Goal: Task Accomplishment & Management: Manage account settings

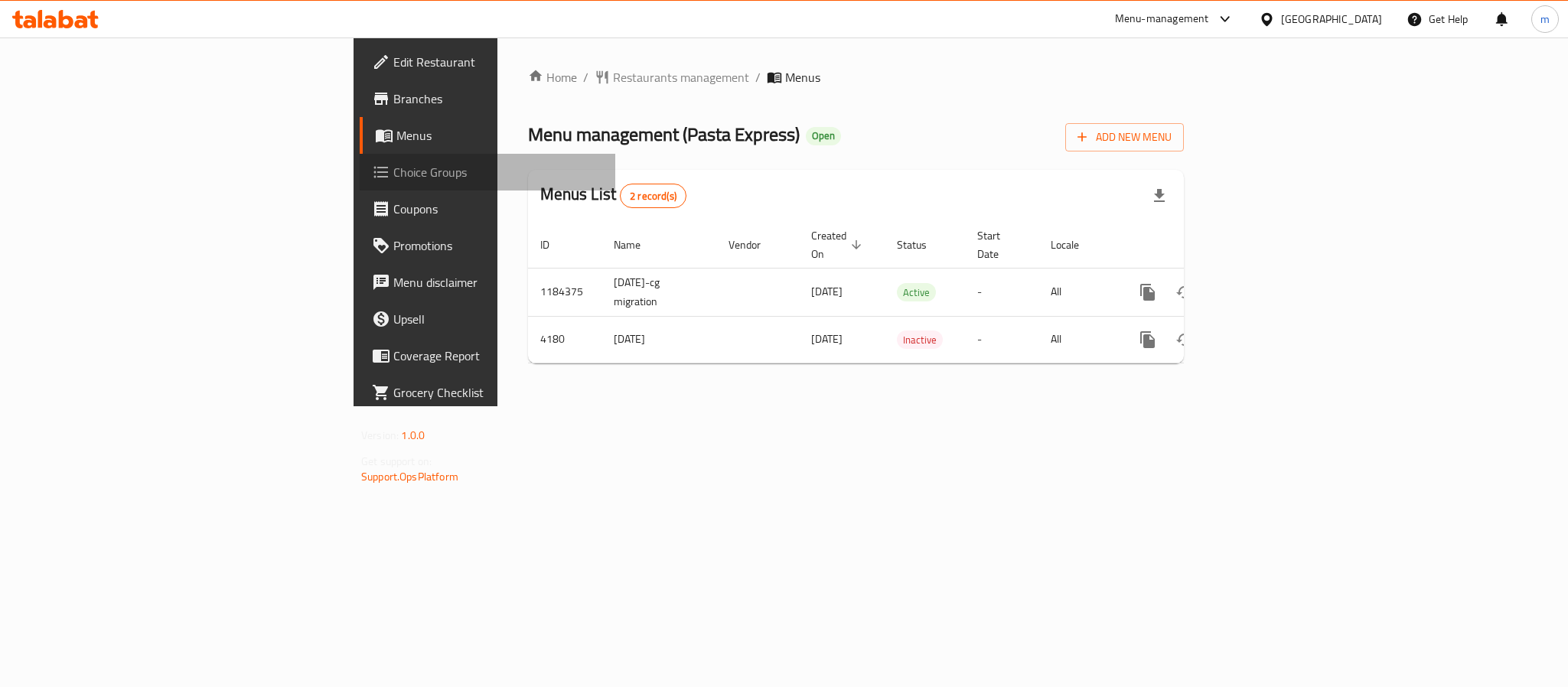
click at [393, 166] on span "Choice Groups" at bounding box center [498, 172] width 209 height 19
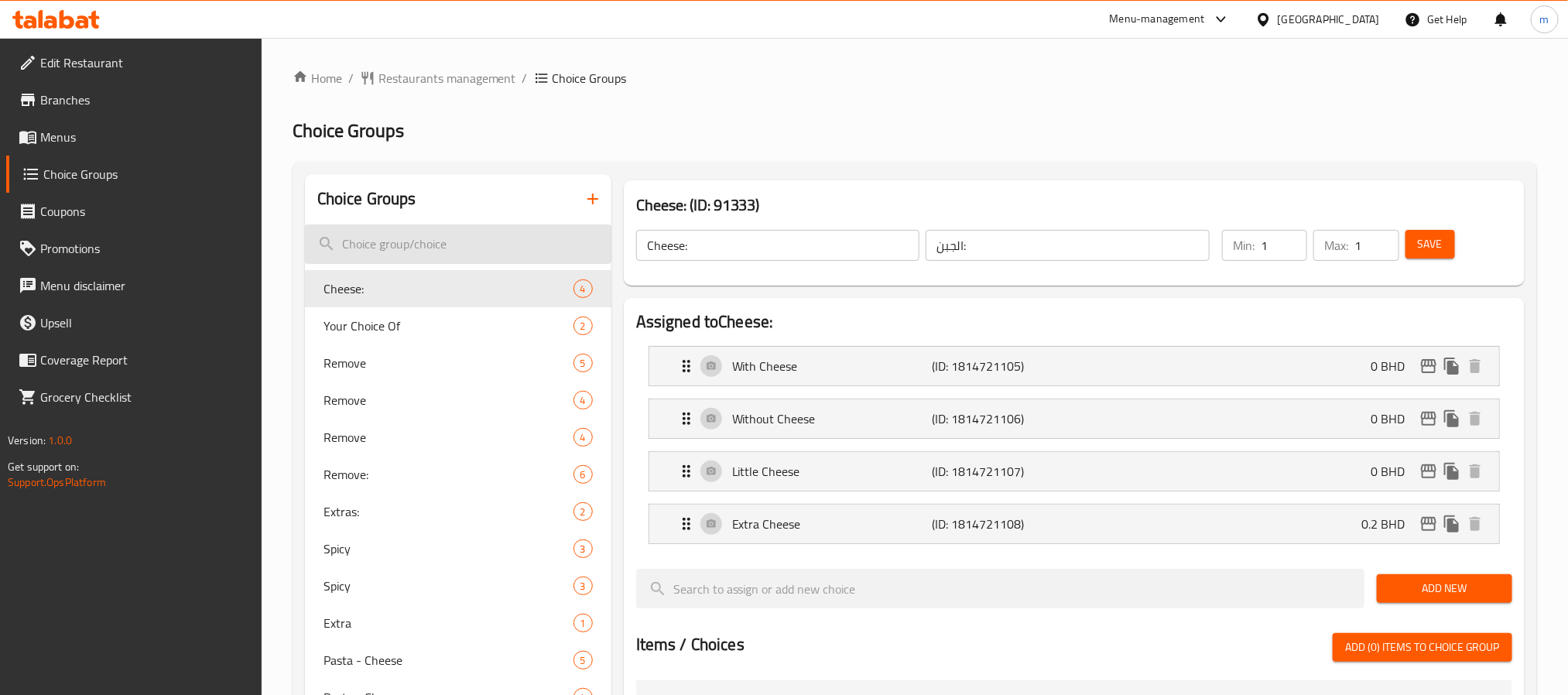
click at [398, 240] on input "search" at bounding box center [459, 245] width 307 height 39
paste input "Add-ons"
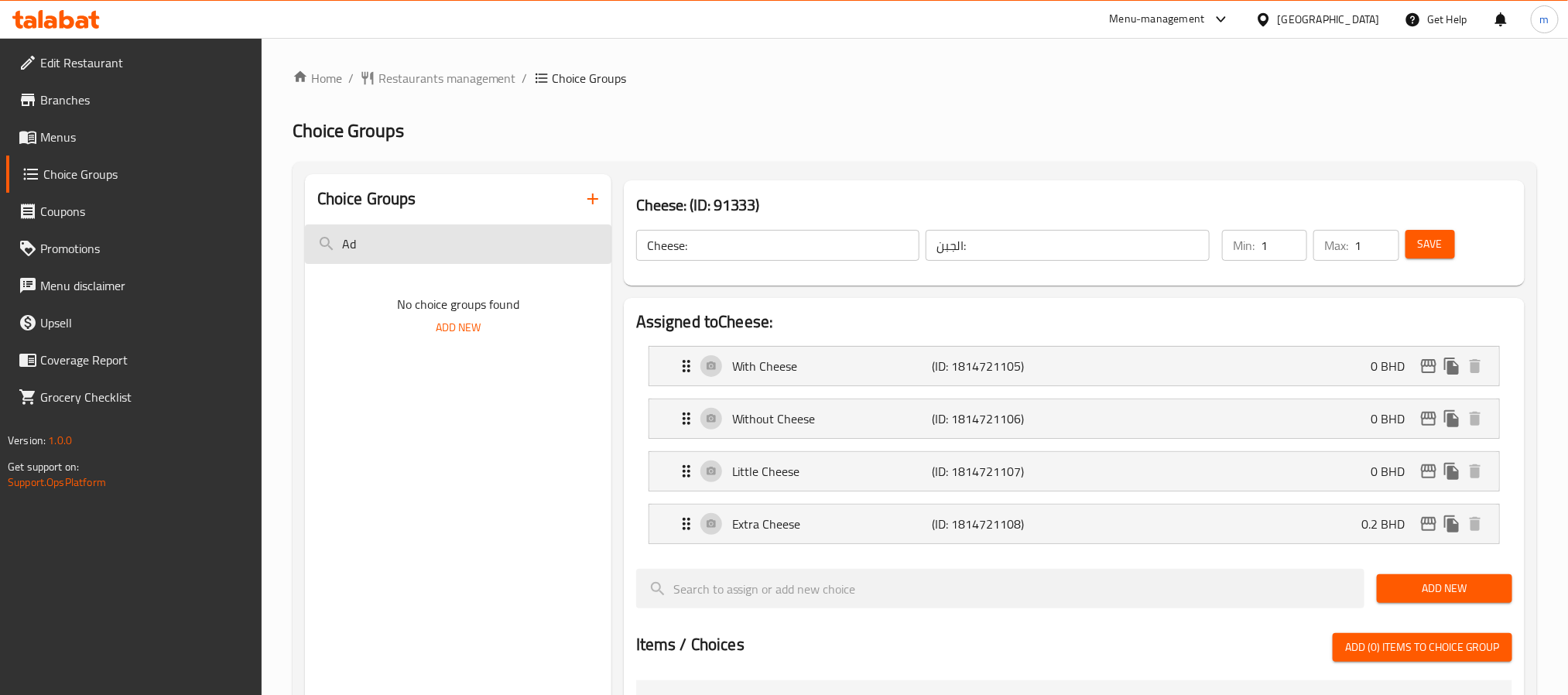
click at [458, 241] on input "Ad" at bounding box center [459, 245] width 307 height 39
type input "A"
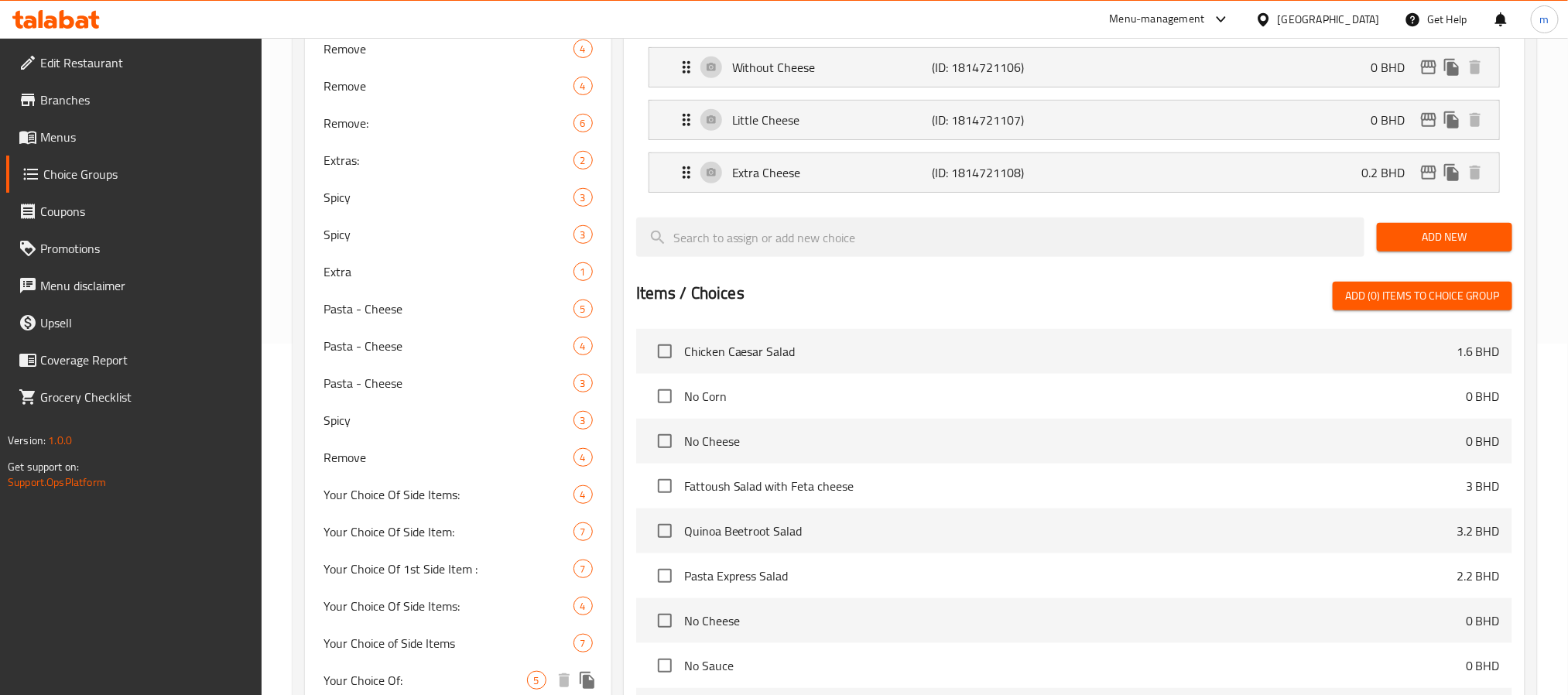
scroll to position [185, 0]
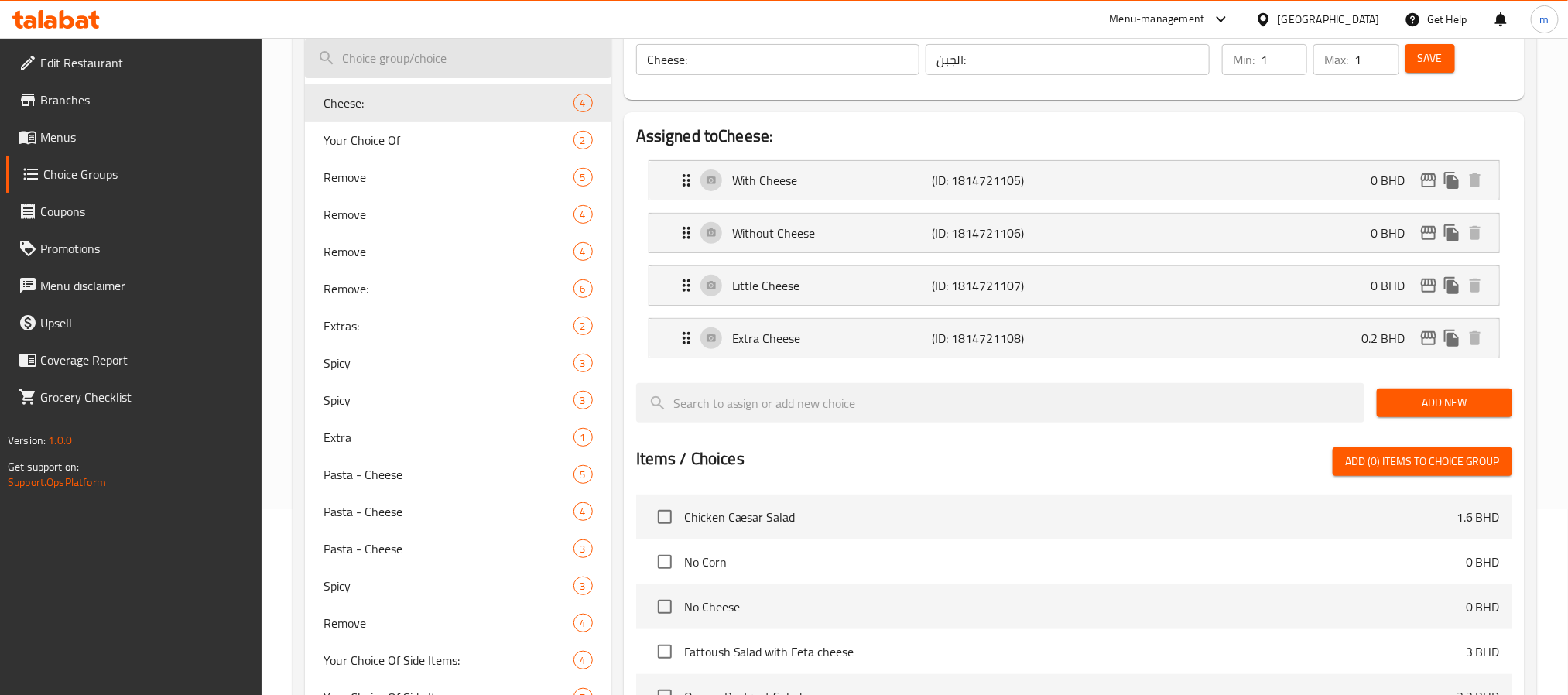
click at [414, 57] on input "search" at bounding box center [459, 58] width 307 height 39
paste input "Your choice of:"
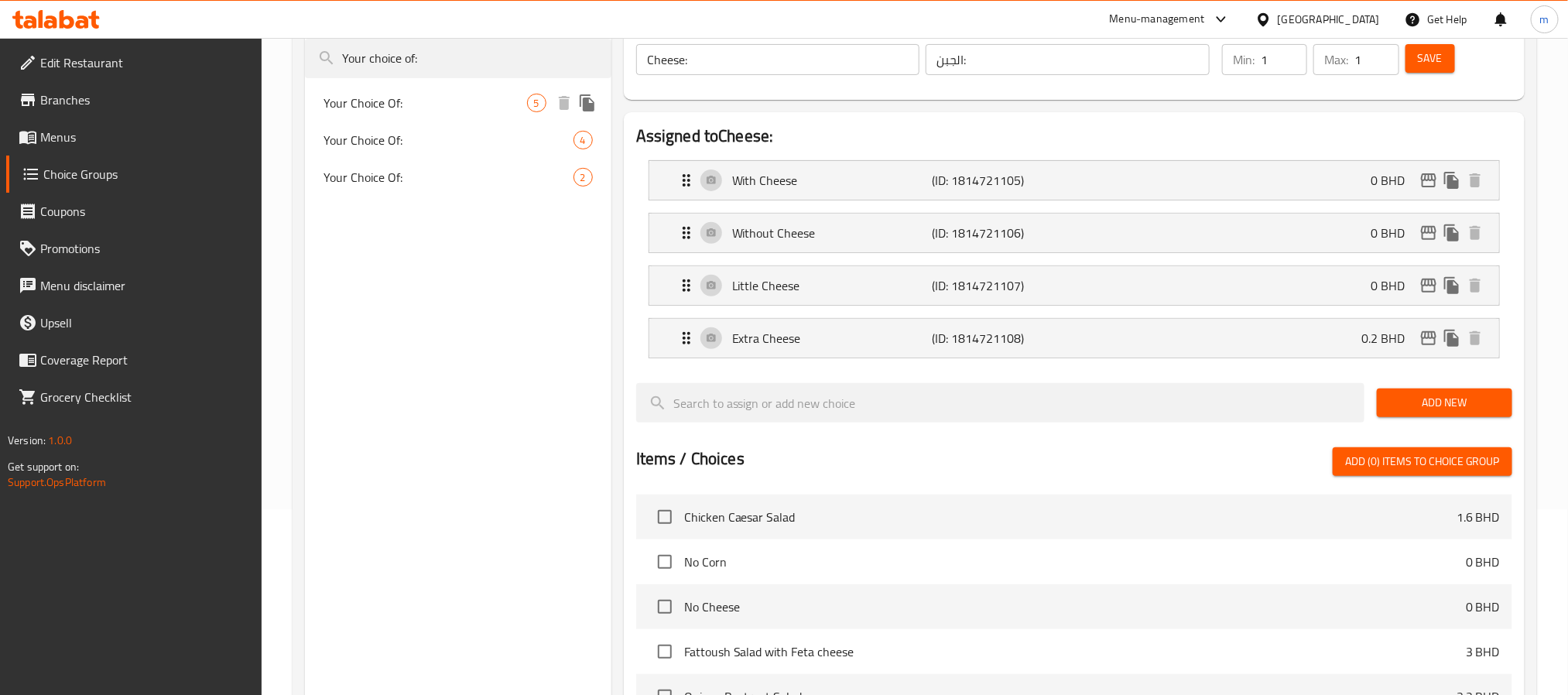
type input "Your choice of:"
click at [406, 100] on span "Your Choice Of:" at bounding box center [425, 103] width 203 height 19
type input "Your Choice Of:"
type input "اختيارك من:"
type input "0"
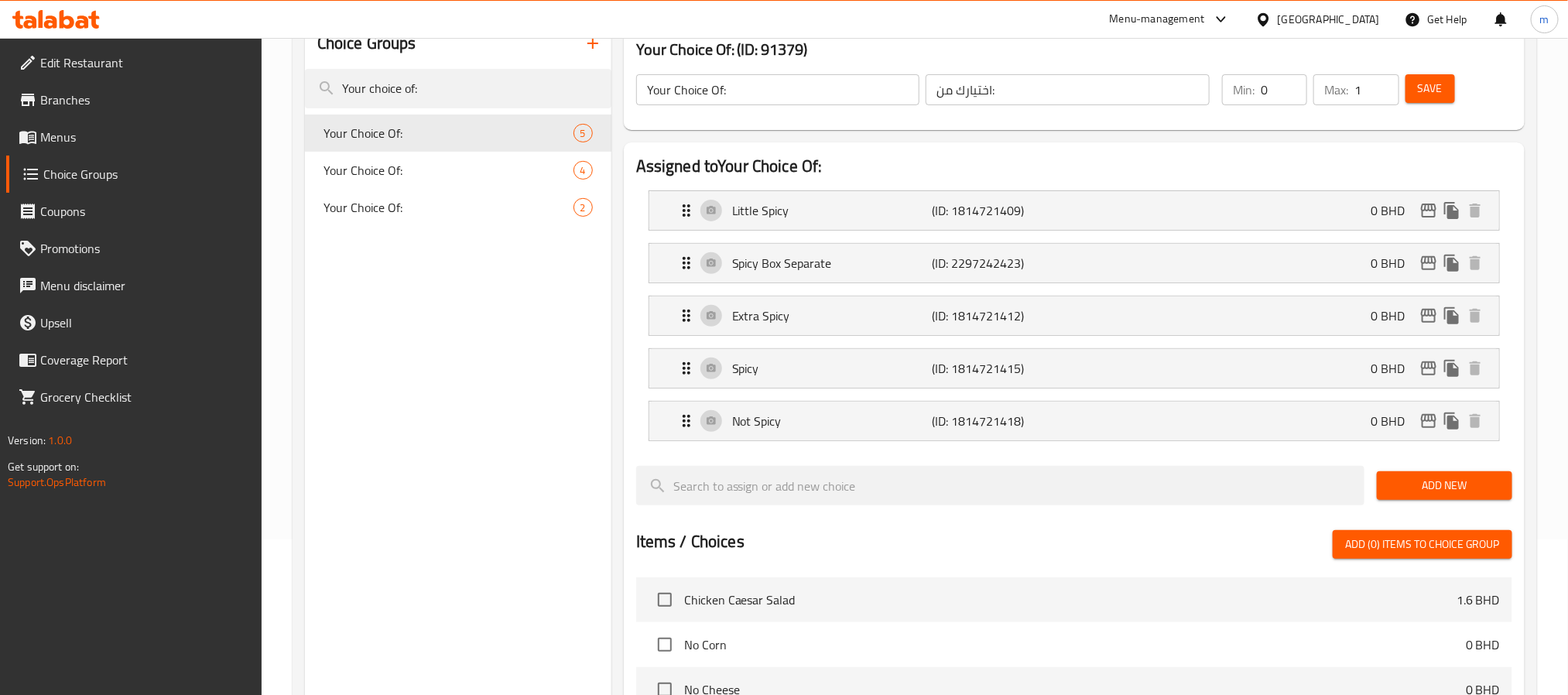
scroll to position [70, 0]
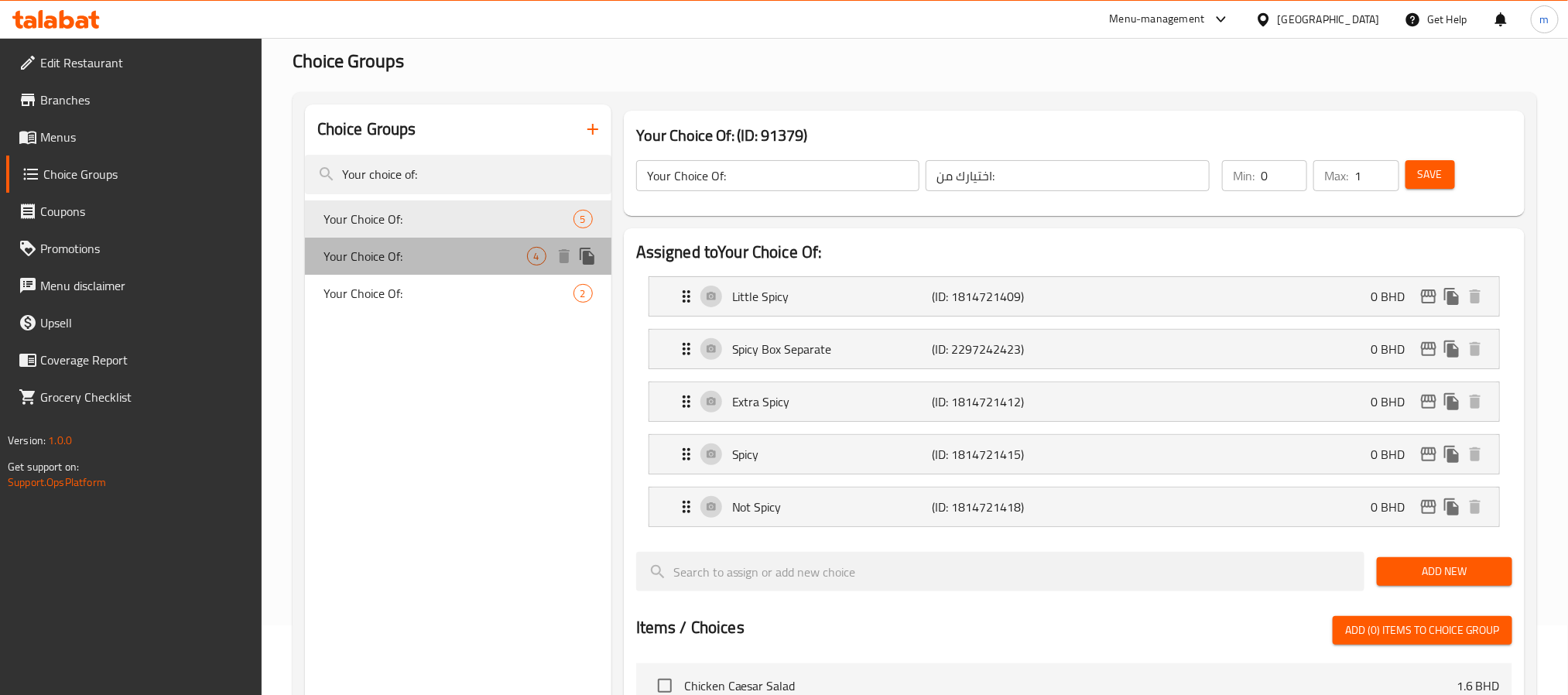
click at [386, 253] on span "Your Choice Of:" at bounding box center [425, 256] width 203 height 19
type input "إختيارك من:"
type input "2"
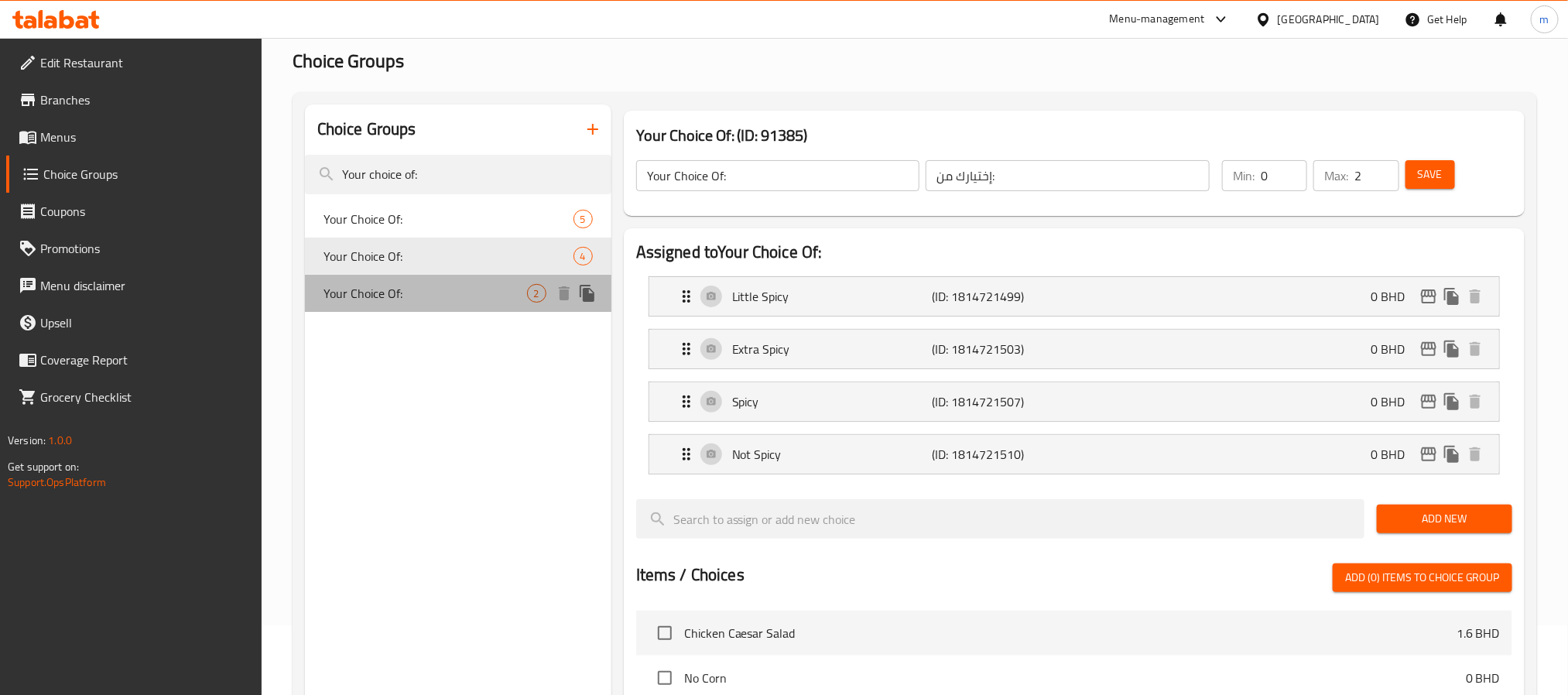
click at [446, 277] on div "Your Choice Of: 2" at bounding box center [459, 293] width 307 height 37
type input "1"
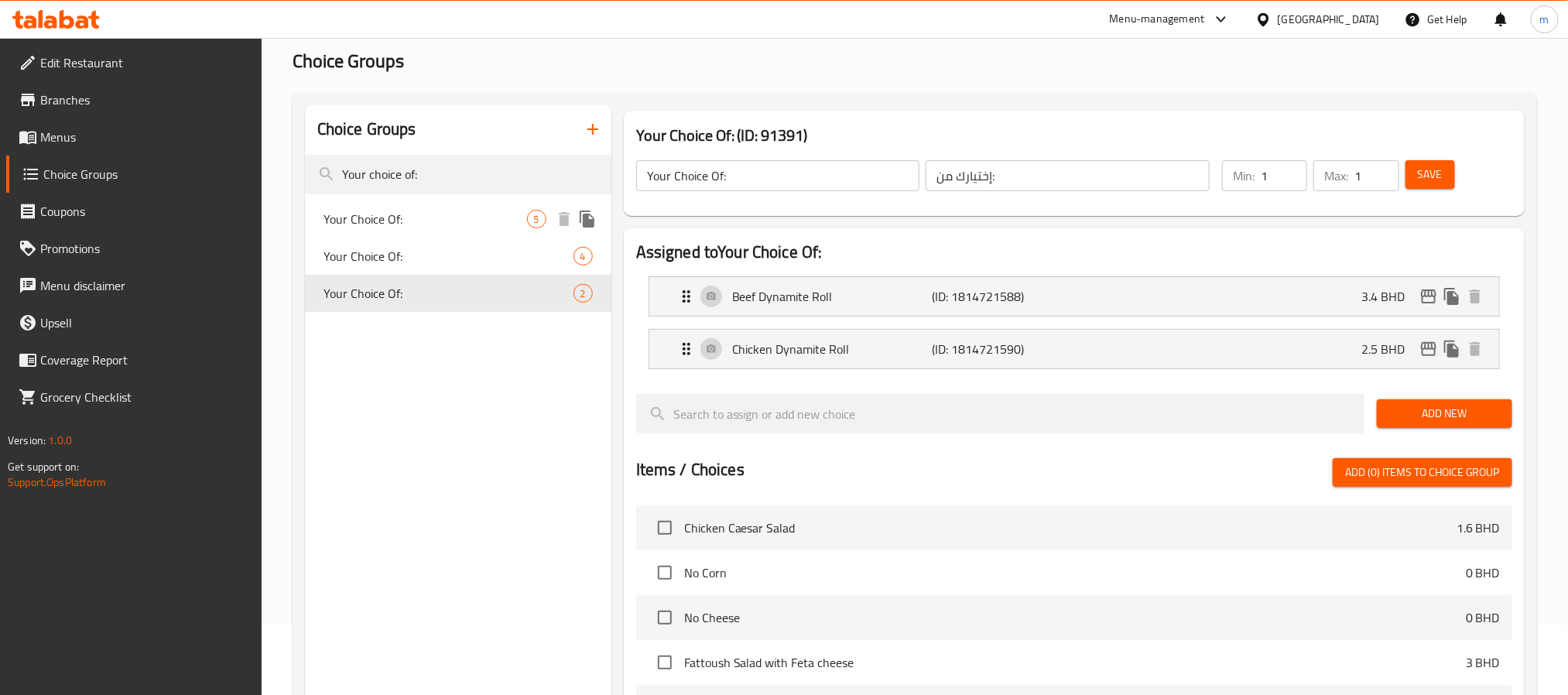
click at [407, 213] on span "Your Choice Of:" at bounding box center [425, 219] width 203 height 19
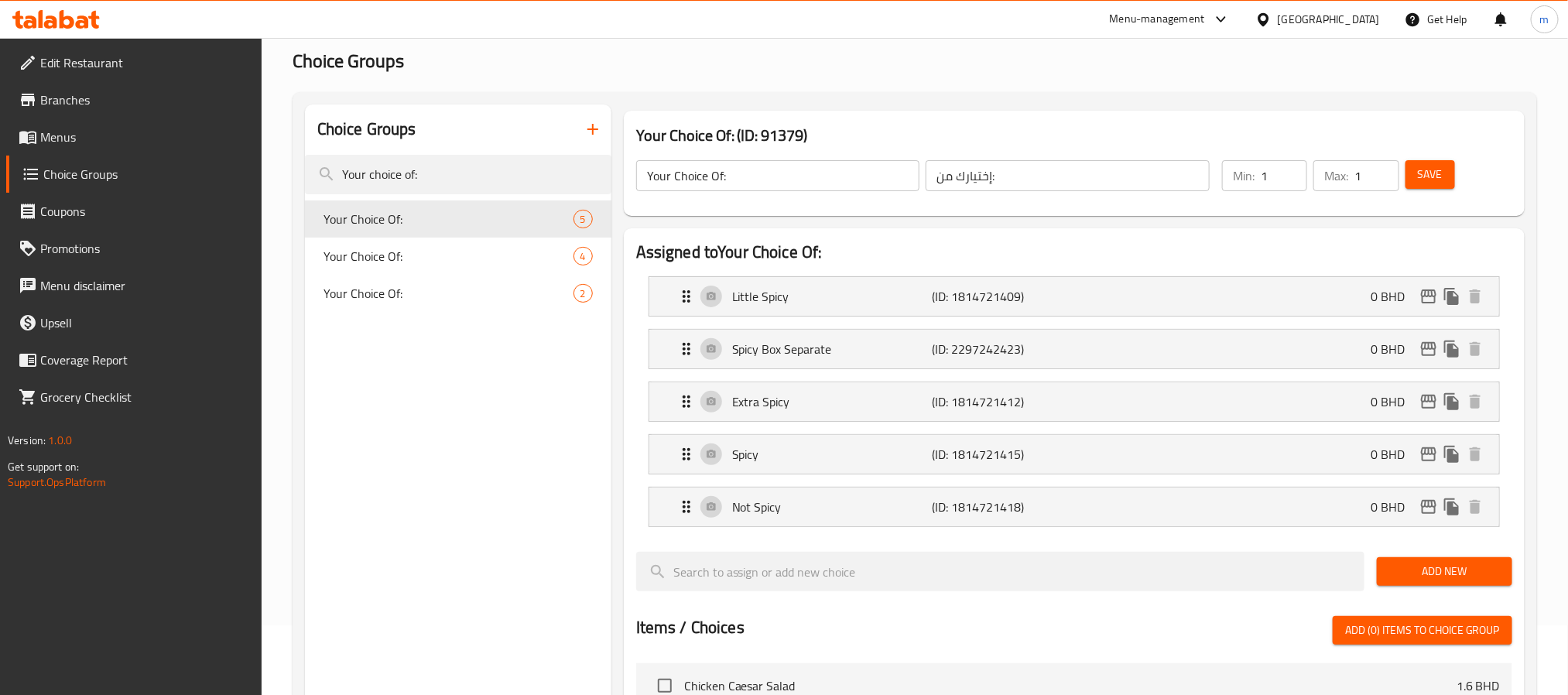
type input "اختيارك من:"
type input "0"
click at [368, 255] on span "Your Choice Of:" at bounding box center [425, 256] width 203 height 19
type input "إختيارك من:"
type input "2"
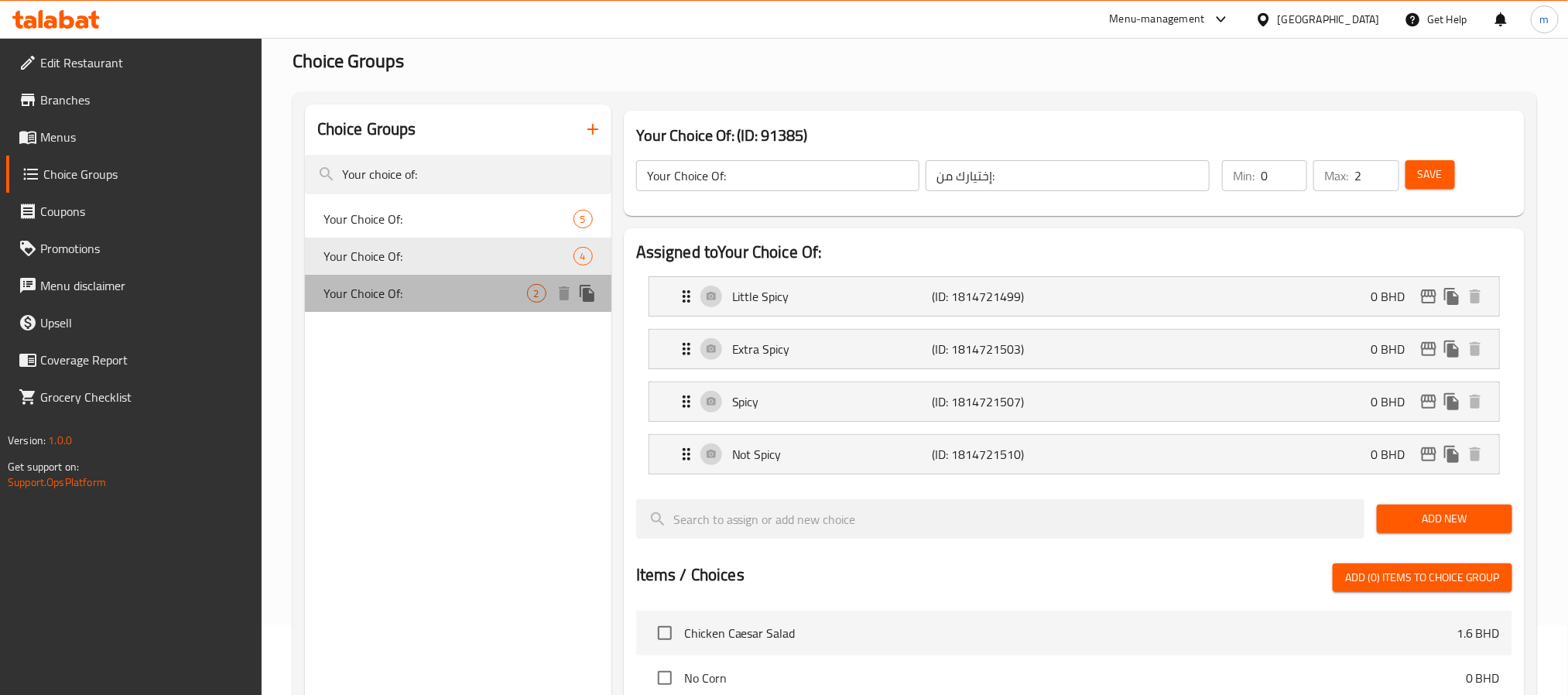
click at [423, 295] on span "Your Choice Of:" at bounding box center [425, 293] width 203 height 19
type input "1"
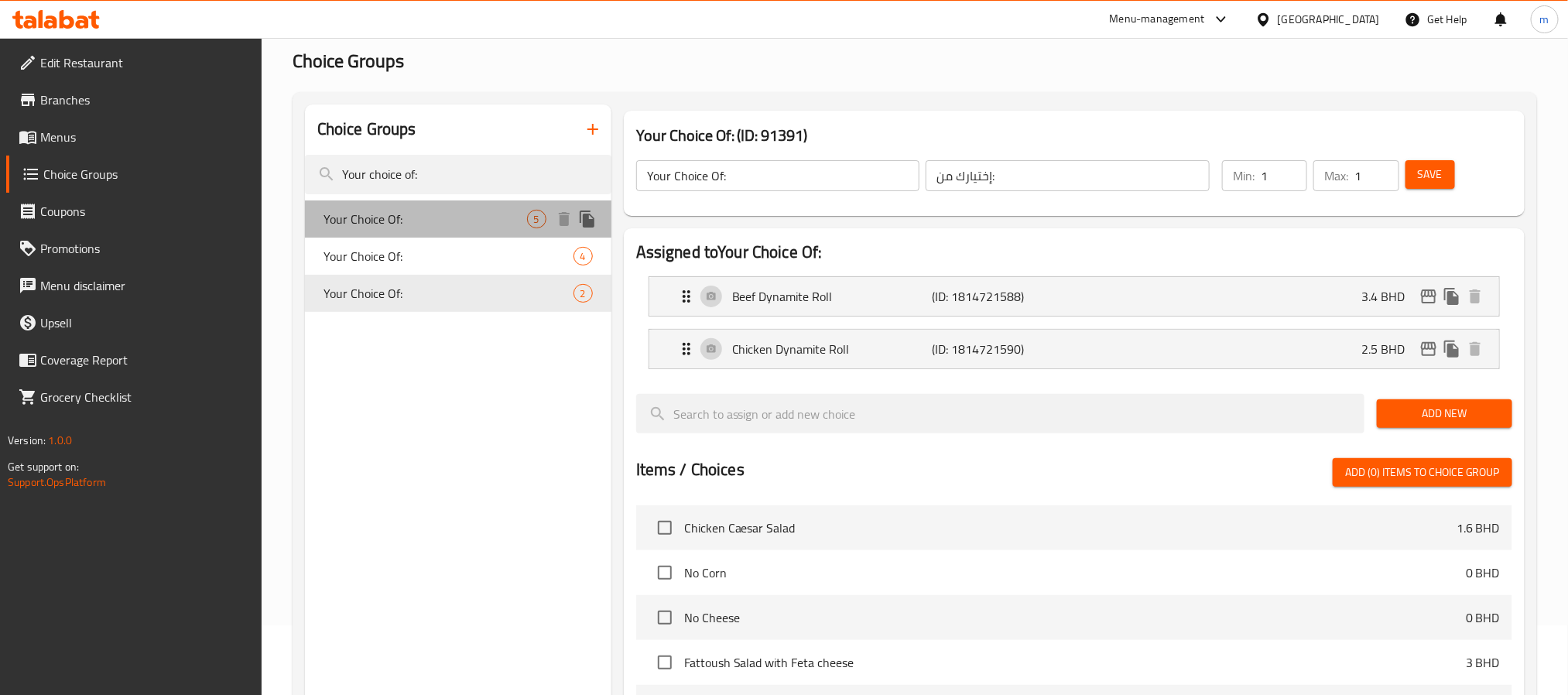
click at [386, 218] on span "Your Choice Of:" at bounding box center [425, 219] width 203 height 19
type input "اختيارك من:"
type input "0"
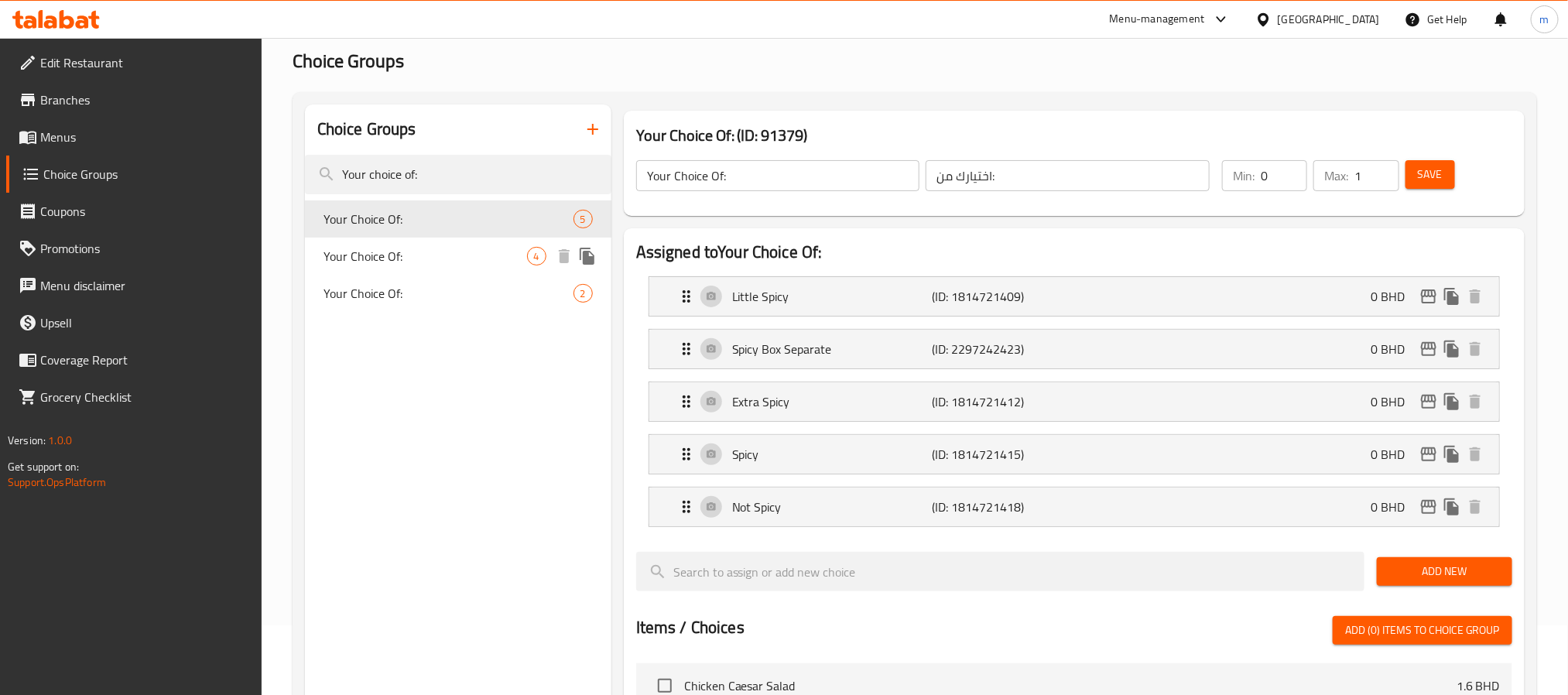
click at [383, 253] on span "Your Choice Of:" at bounding box center [425, 256] width 203 height 19
type input "إختيارك من:"
type input "2"
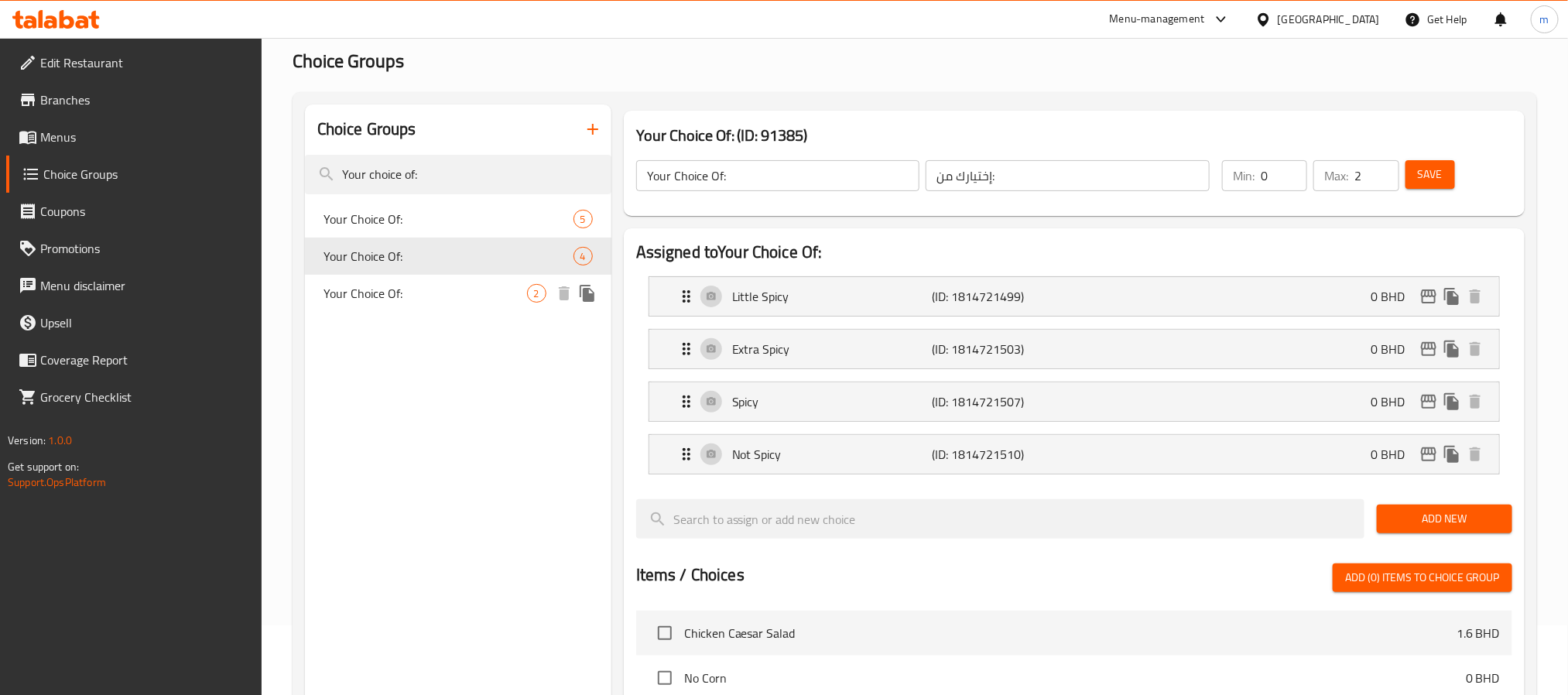
click at [356, 289] on span "Your Choice Of:" at bounding box center [425, 293] width 203 height 19
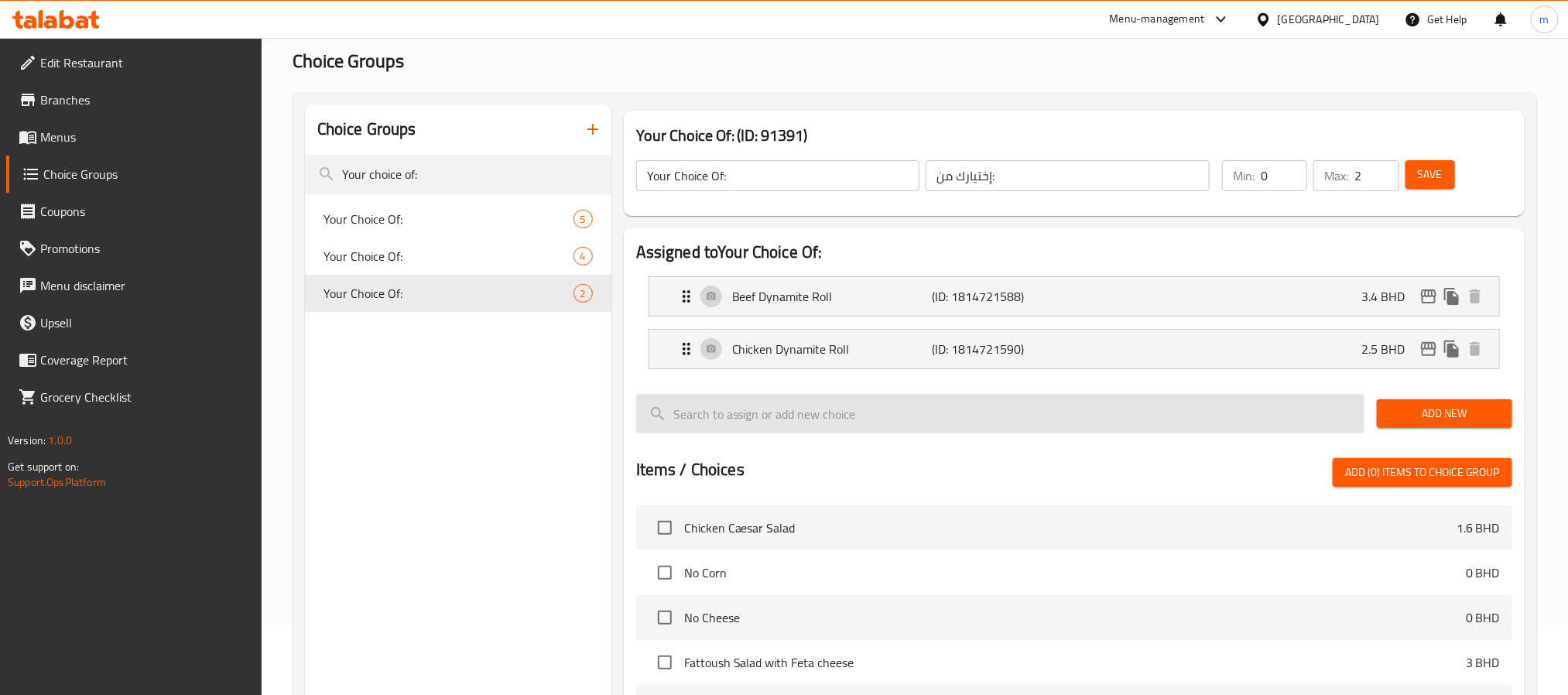
type input "1"
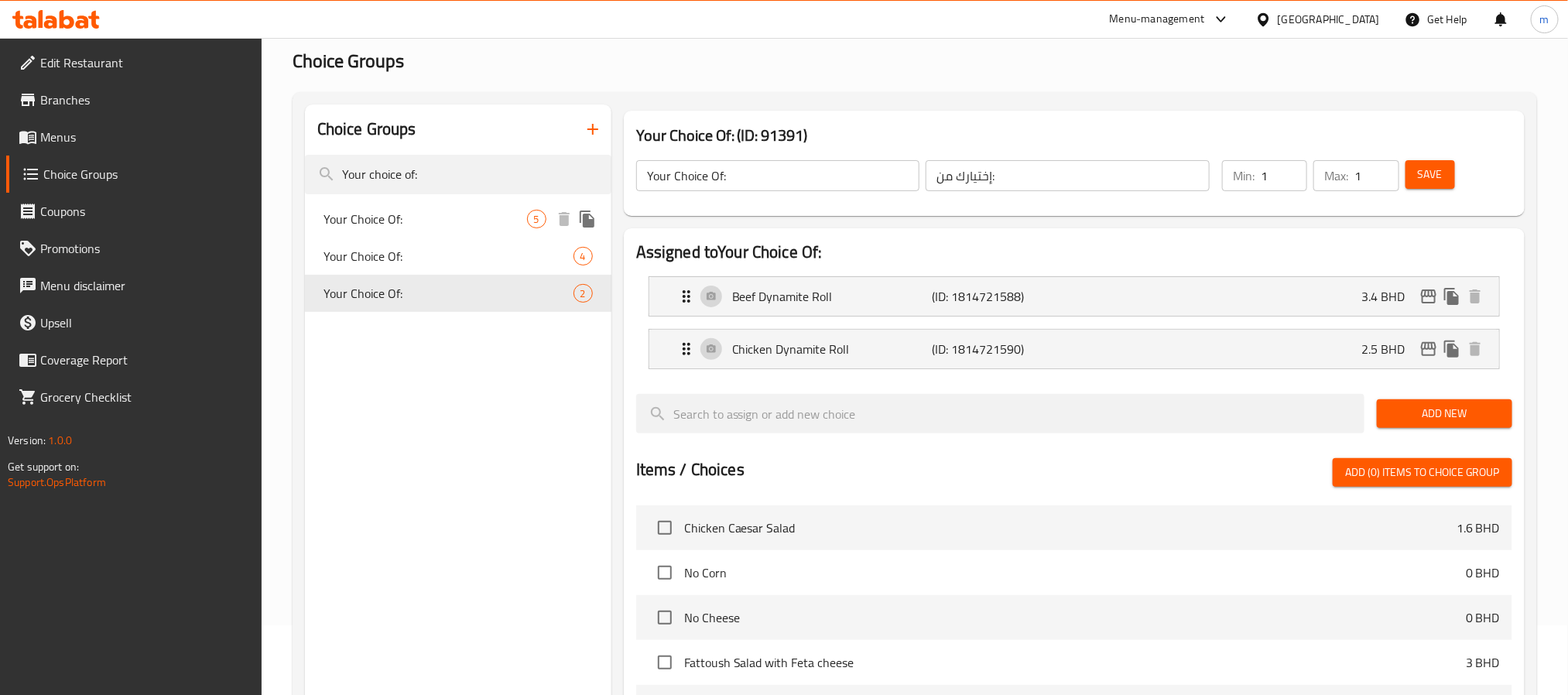
click at [361, 223] on span "Your Choice Of:" at bounding box center [425, 219] width 203 height 19
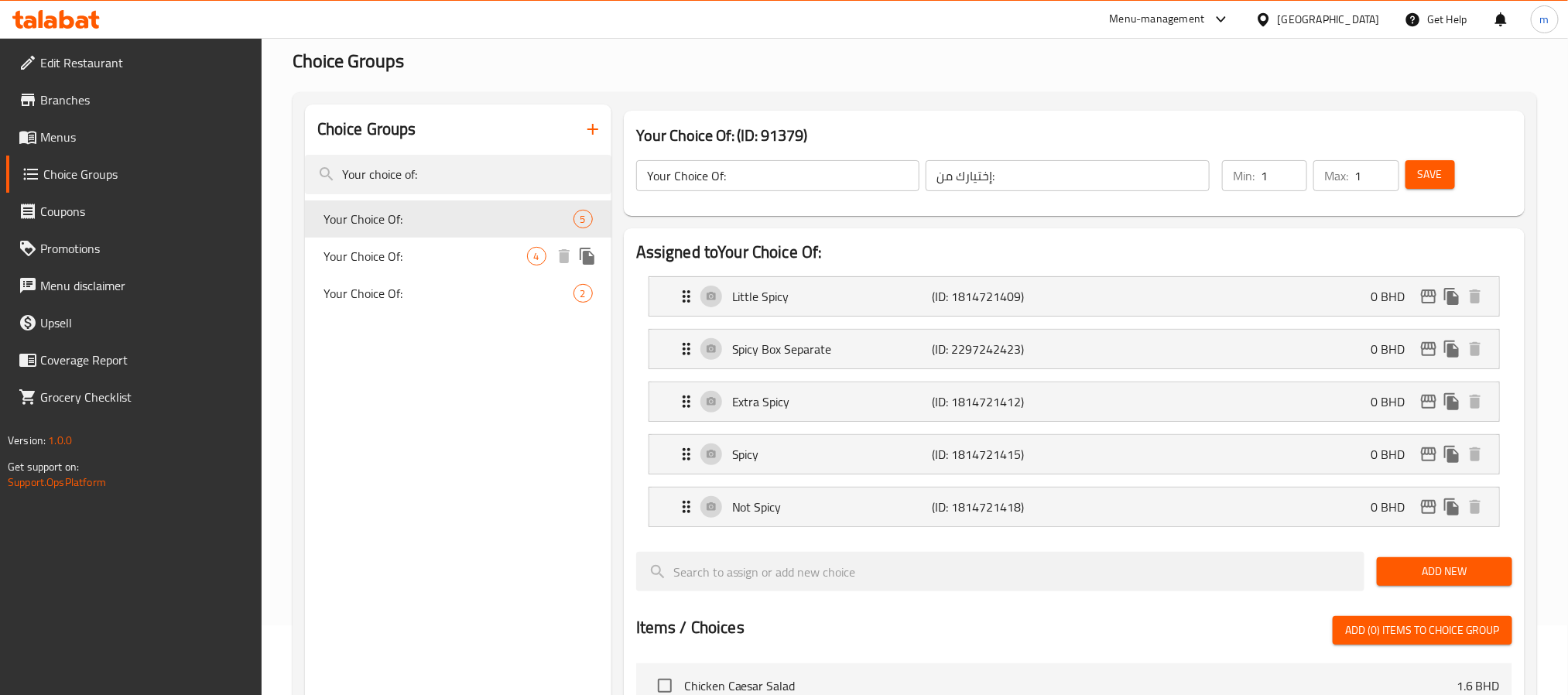
type input "اختيارك من:"
type input "0"
drag, startPoint x: 448, startPoint y: 165, endPoint x: 318, endPoint y: 158, distance: 130.2
click at [318, 158] on input "Your choice of:" at bounding box center [459, 175] width 307 height 39
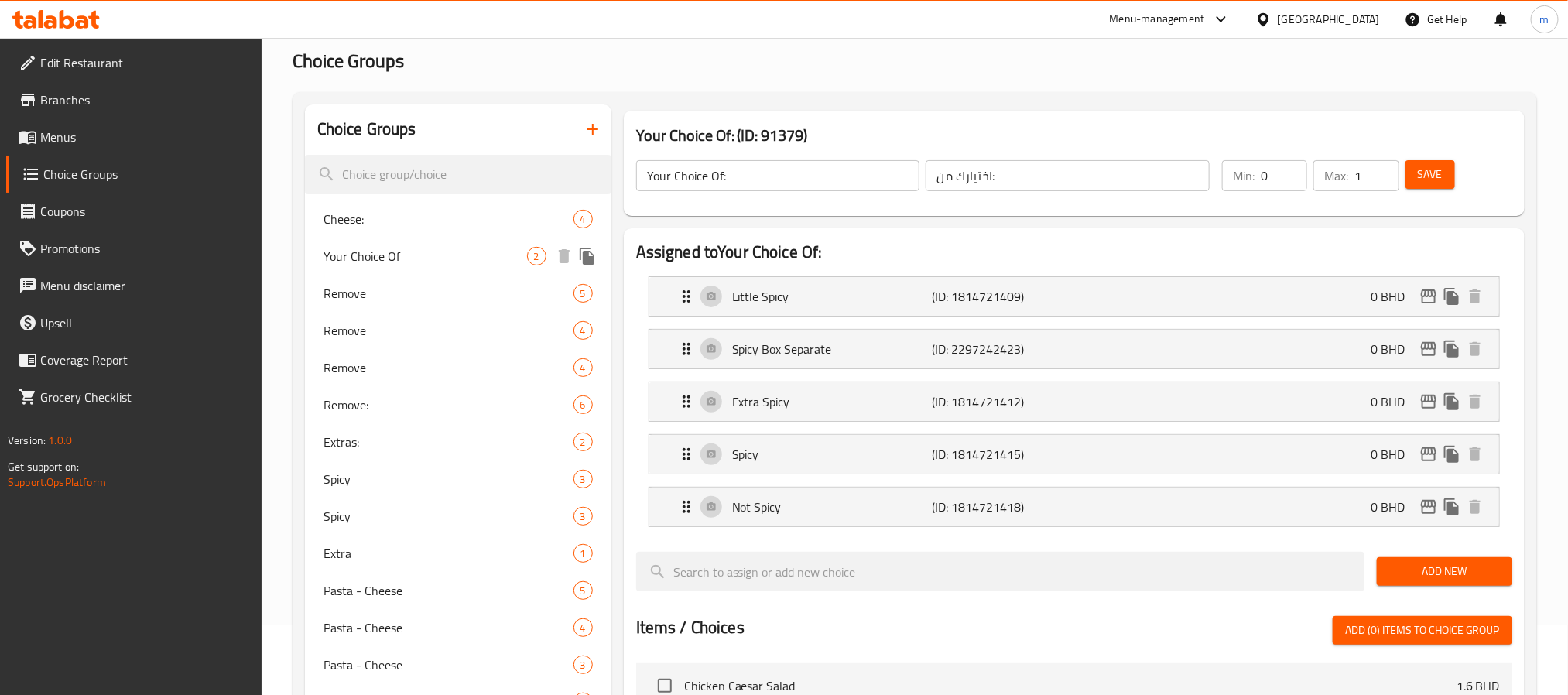
click at [393, 253] on span "Your Choice Of" at bounding box center [425, 256] width 203 height 19
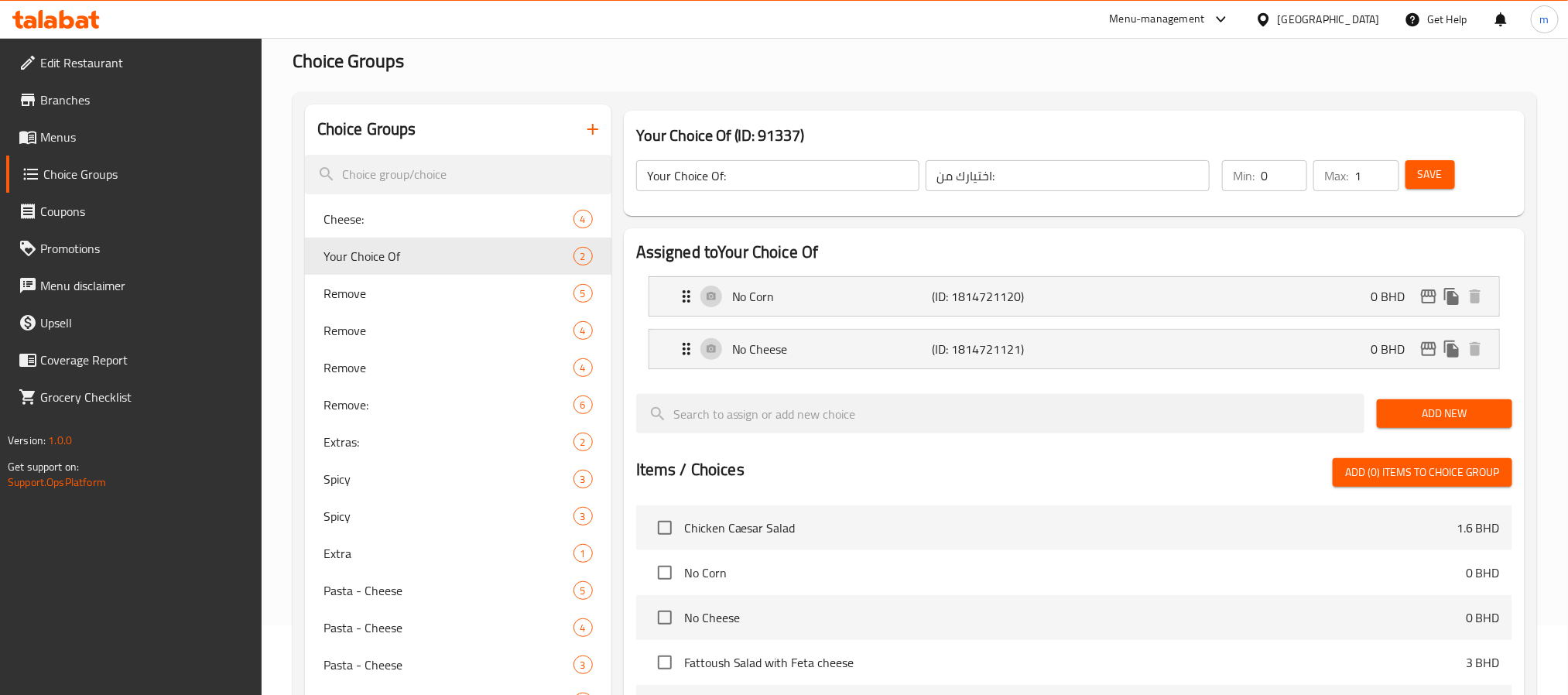
type input "Your Choice Of"
type input "اختيارك من"
type input "2"
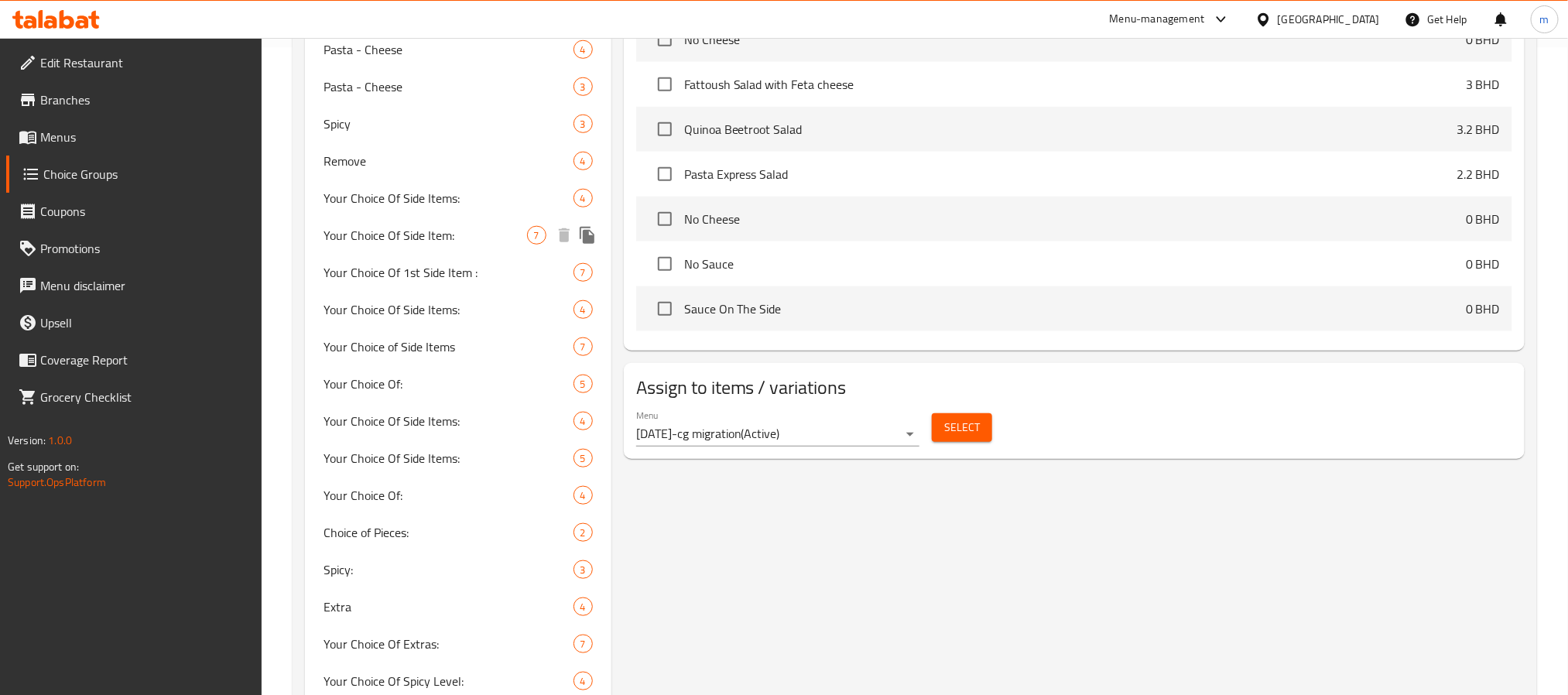
scroll to position [650, 0]
click at [363, 382] on span "Your Choice Of:" at bounding box center [425, 382] width 203 height 19
type input "Your Choice Of:"
type input "اختيارك من:"
type input "1"
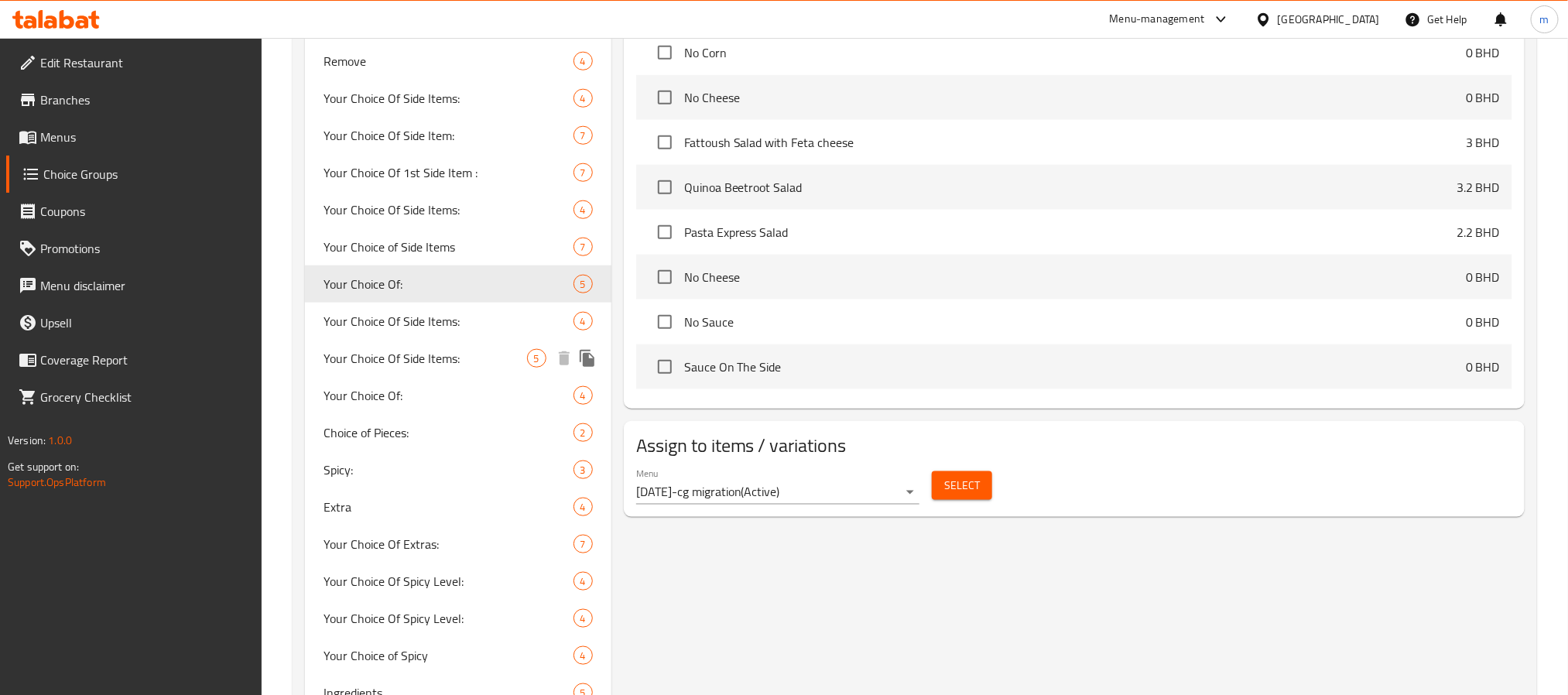
scroll to position [882, 0]
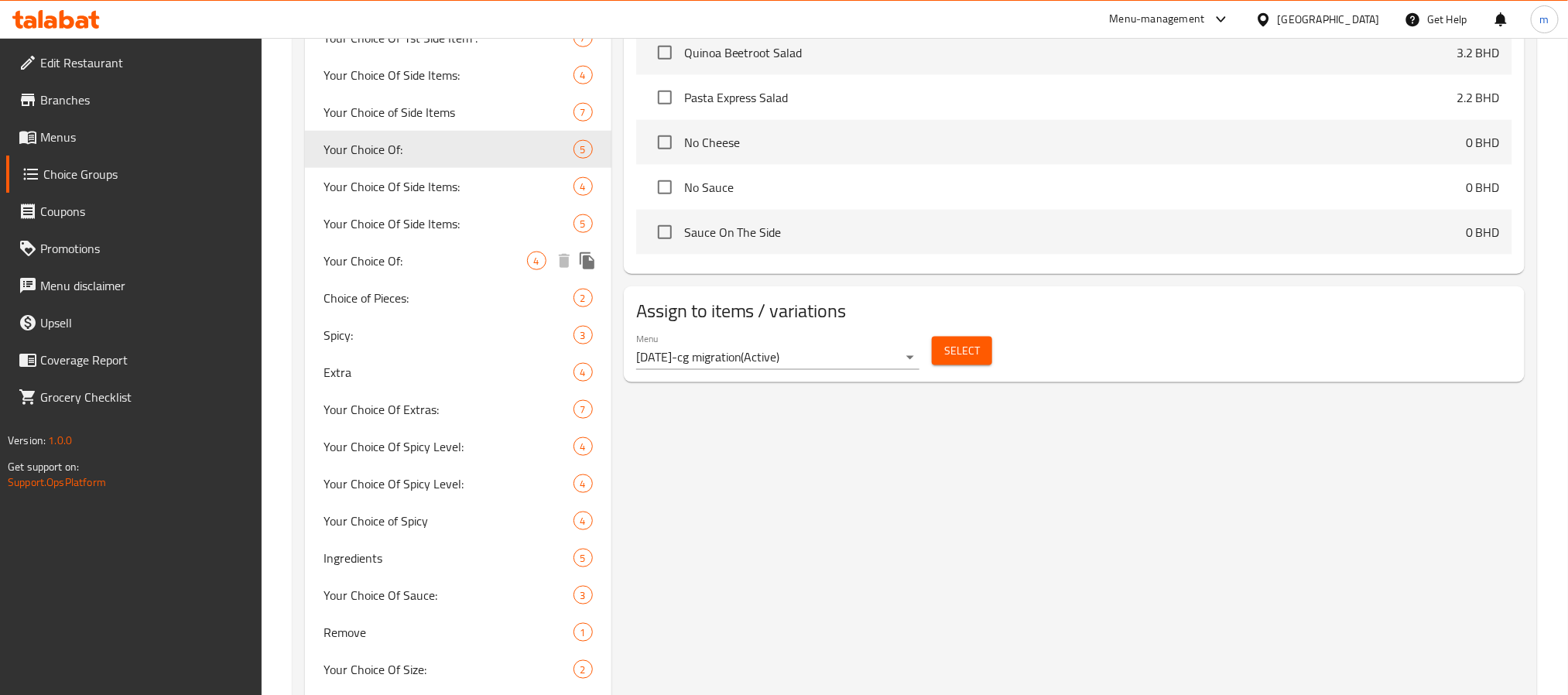
click at [412, 252] on span "Your Choice Of:" at bounding box center [425, 261] width 203 height 19
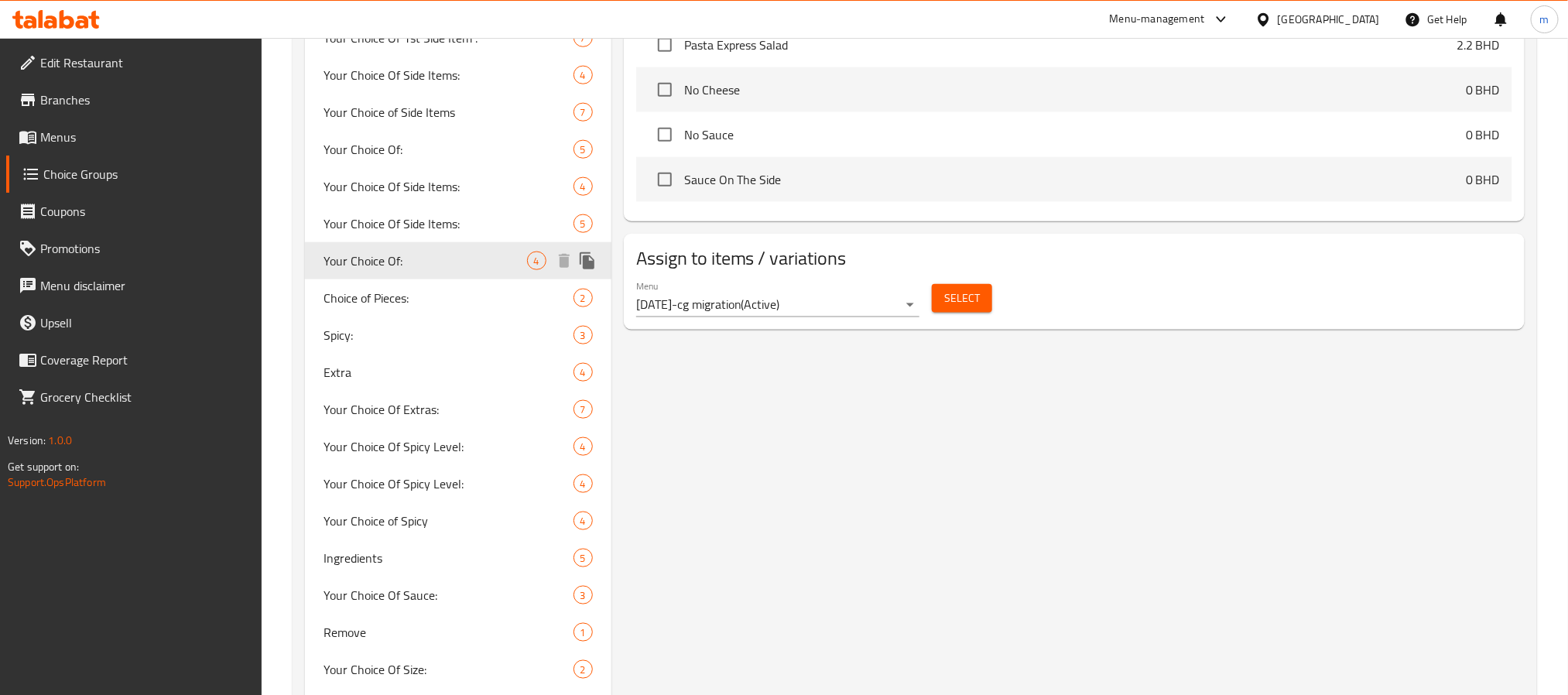
type input "إختيارك من:"
type input "2"
click at [409, 144] on span "Your Choice Of:" at bounding box center [425, 149] width 203 height 19
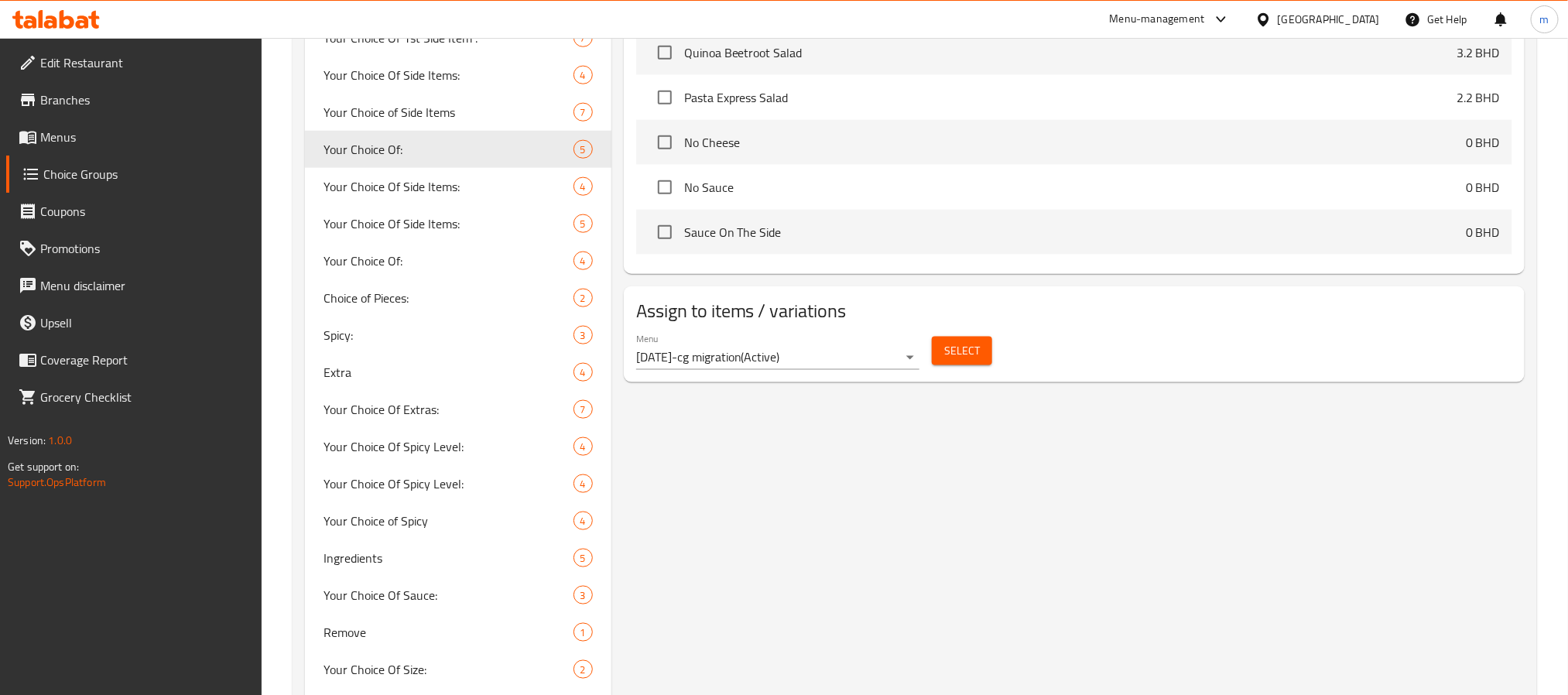
type input "اختيارك من:"
type input "1"
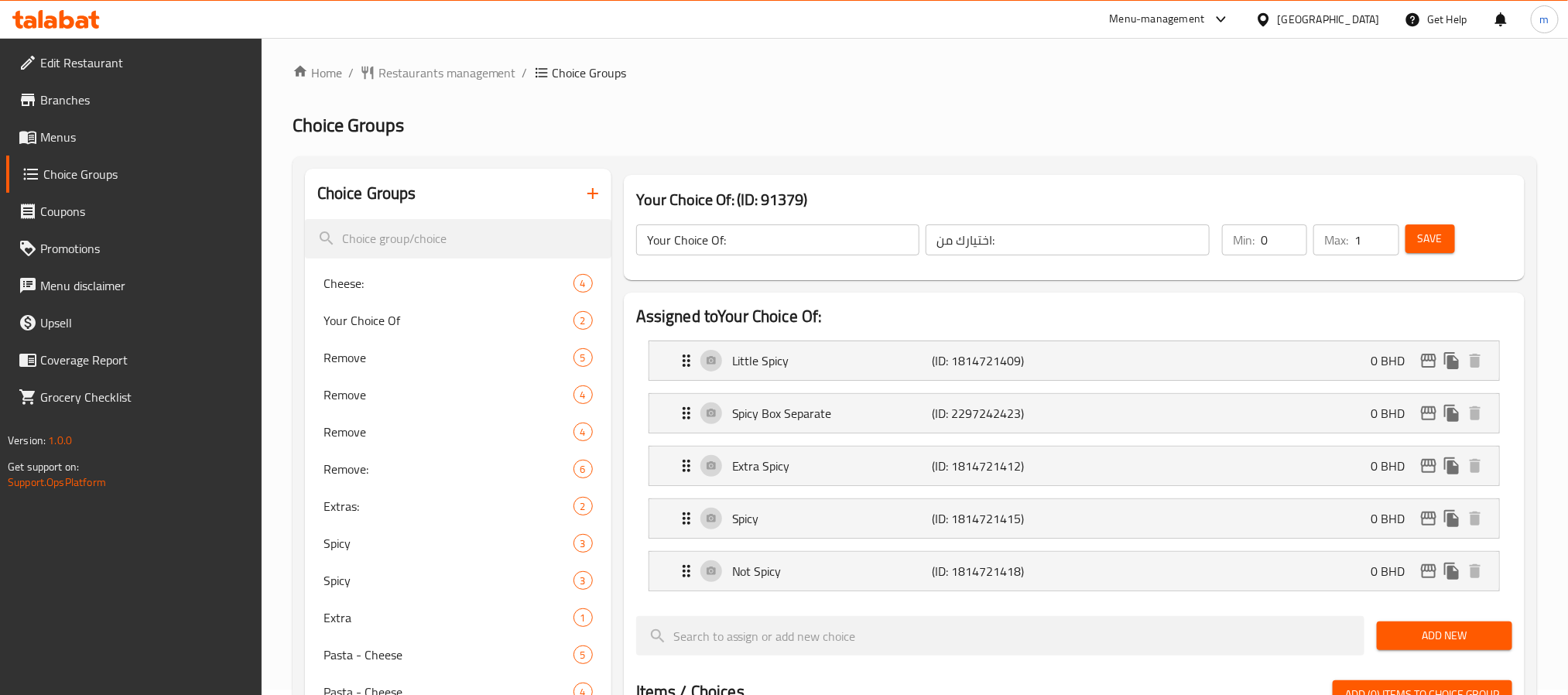
scroll to position [0, 0]
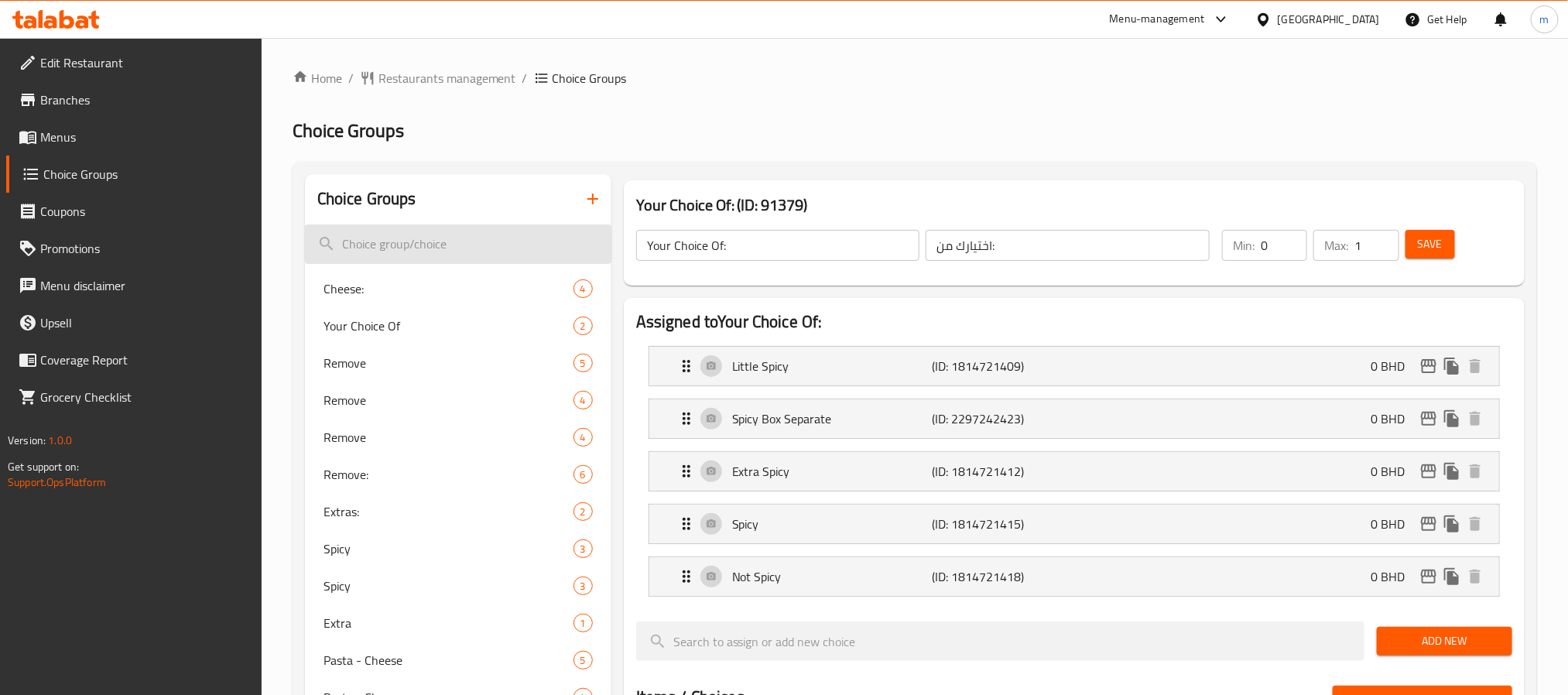
click at [392, 254] on input "search" at bounding box center [459, 245] width 307 height 39
paste input "Without"
type input "Without"
drag, startPoint x: 425, startPoint y: 245, endPoint x: 330, endPoint y: 249, distance: 95.1
click at [330, 249] on input "Without" at bounding box center [459, 245] width 307 height 39
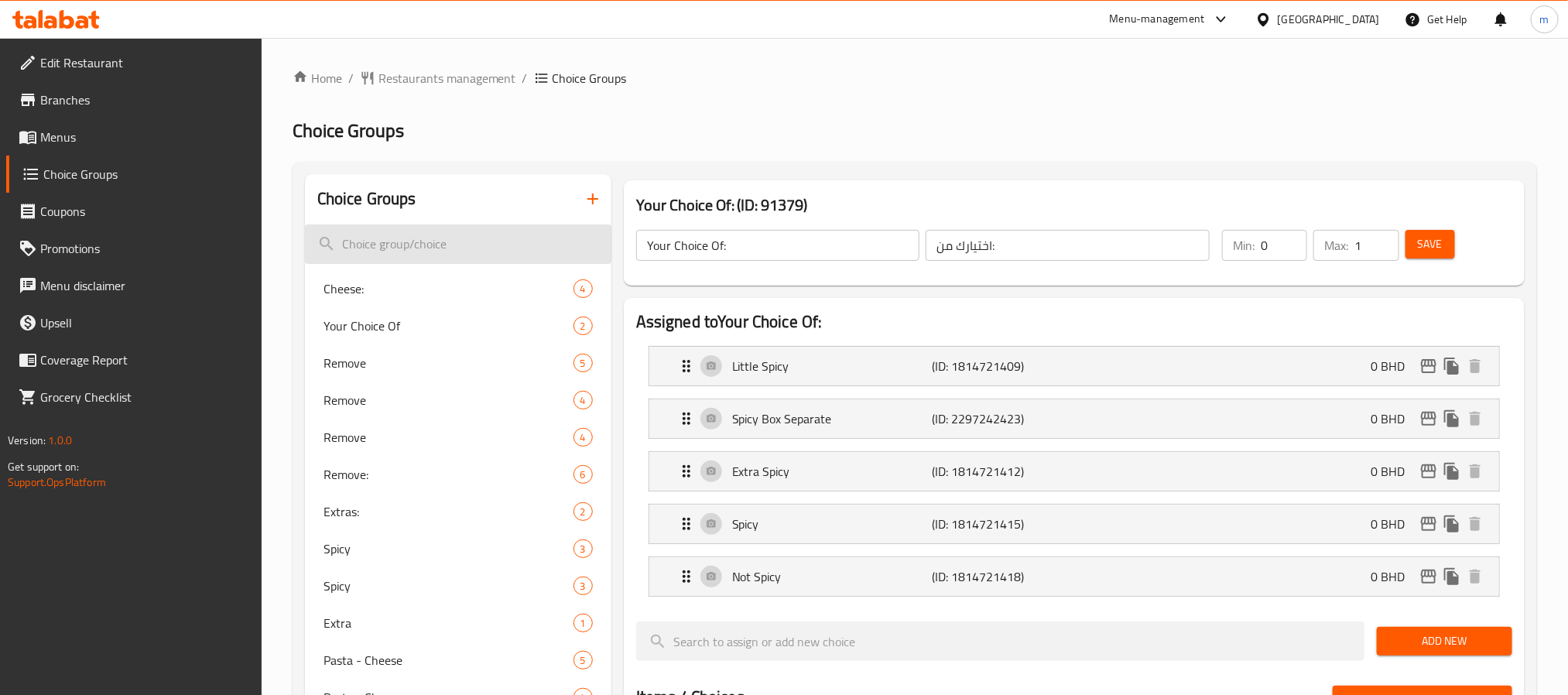
click at [435, 249] on input "search" at bounding box center [459, 245] width 307 height 39
type input "without"
click at [421, 252] on input "without" at bounding box center [459, 245] width 307 height 39
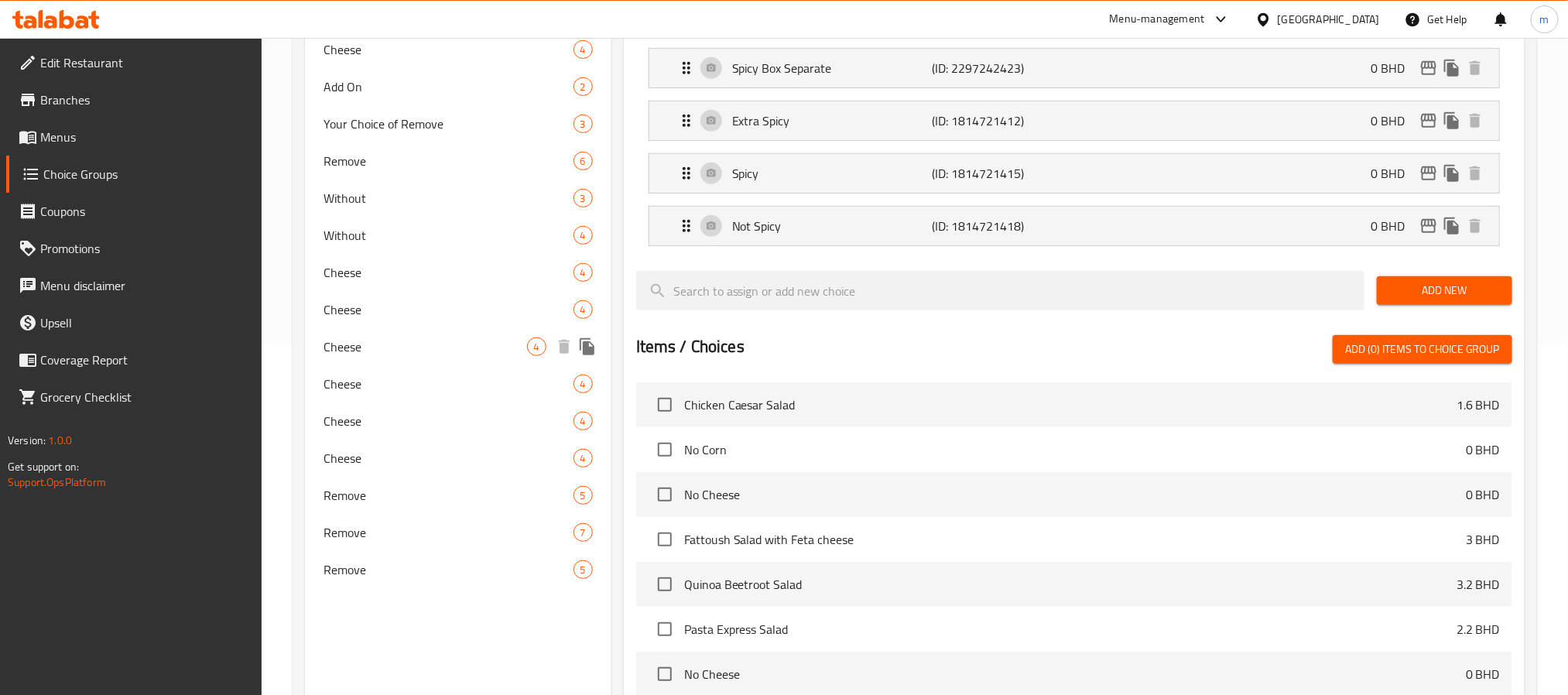
scroll to position [349, 0]
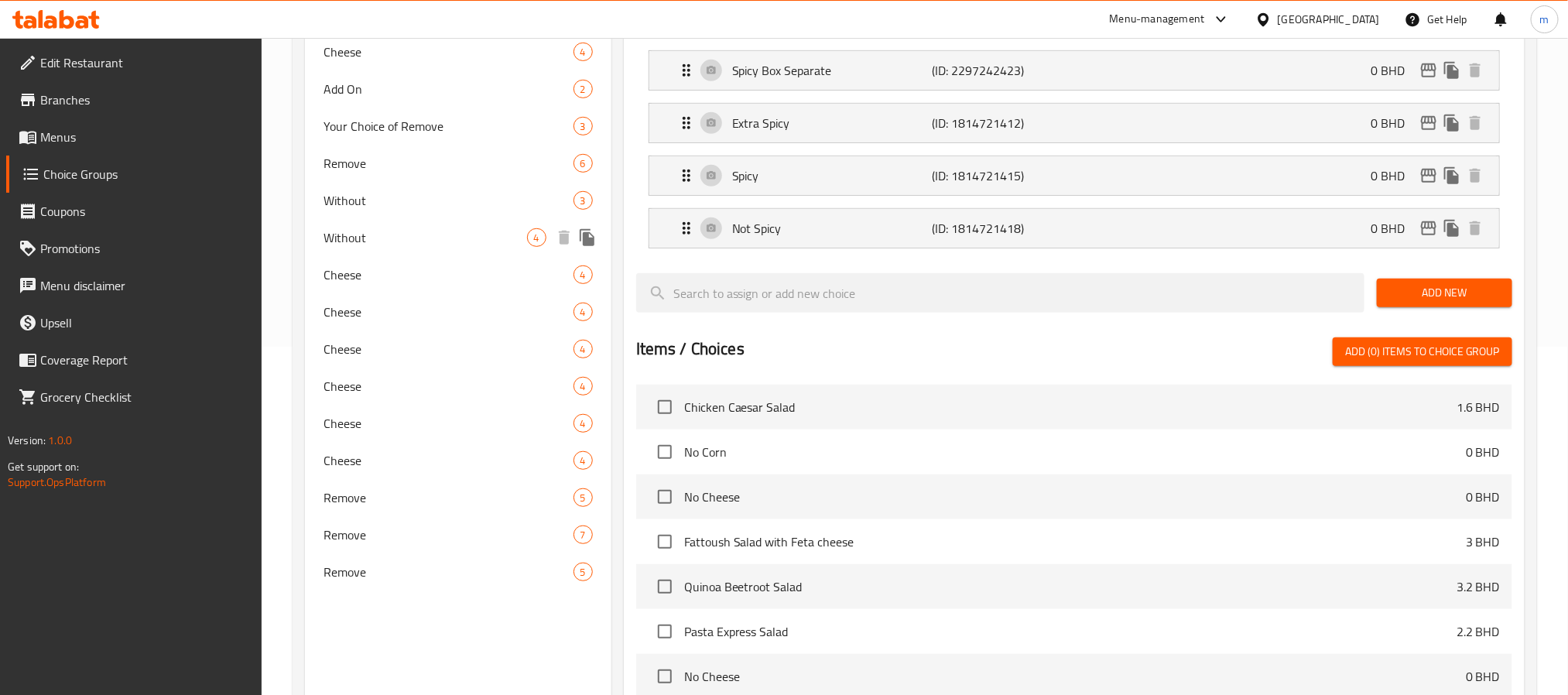
click at [395, 237] on span "Without" at bounding box center [425, 237] width 203 height 19
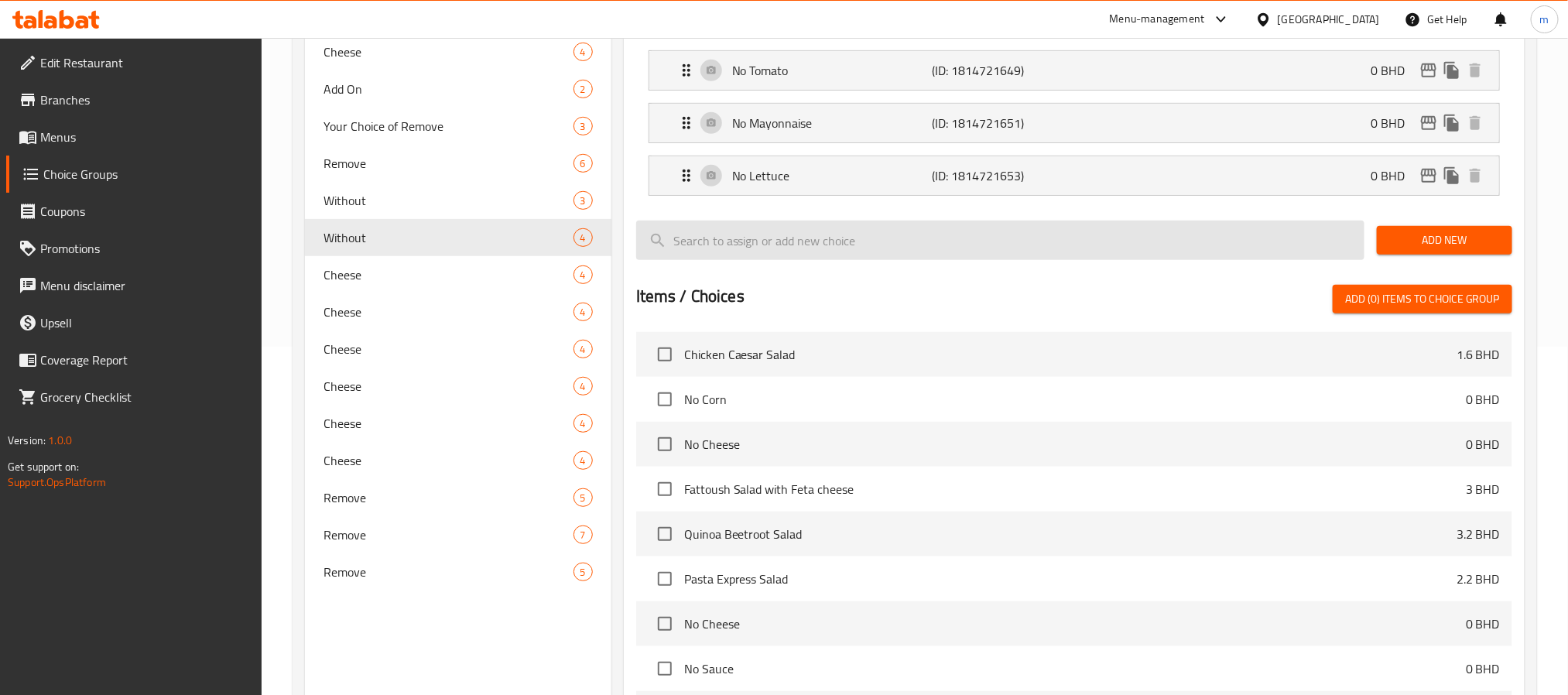
type input "Without"
type input "بدون"
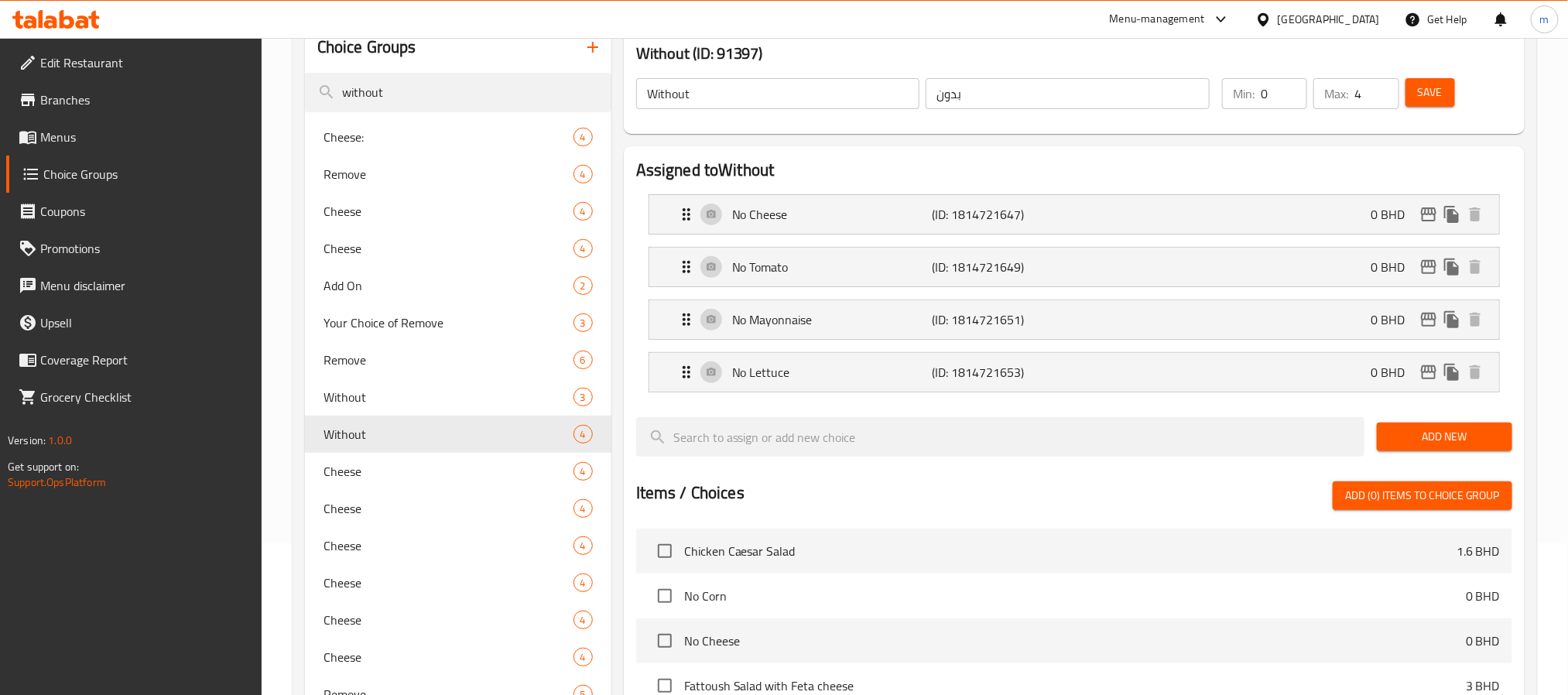
scroll to position [0, 0]
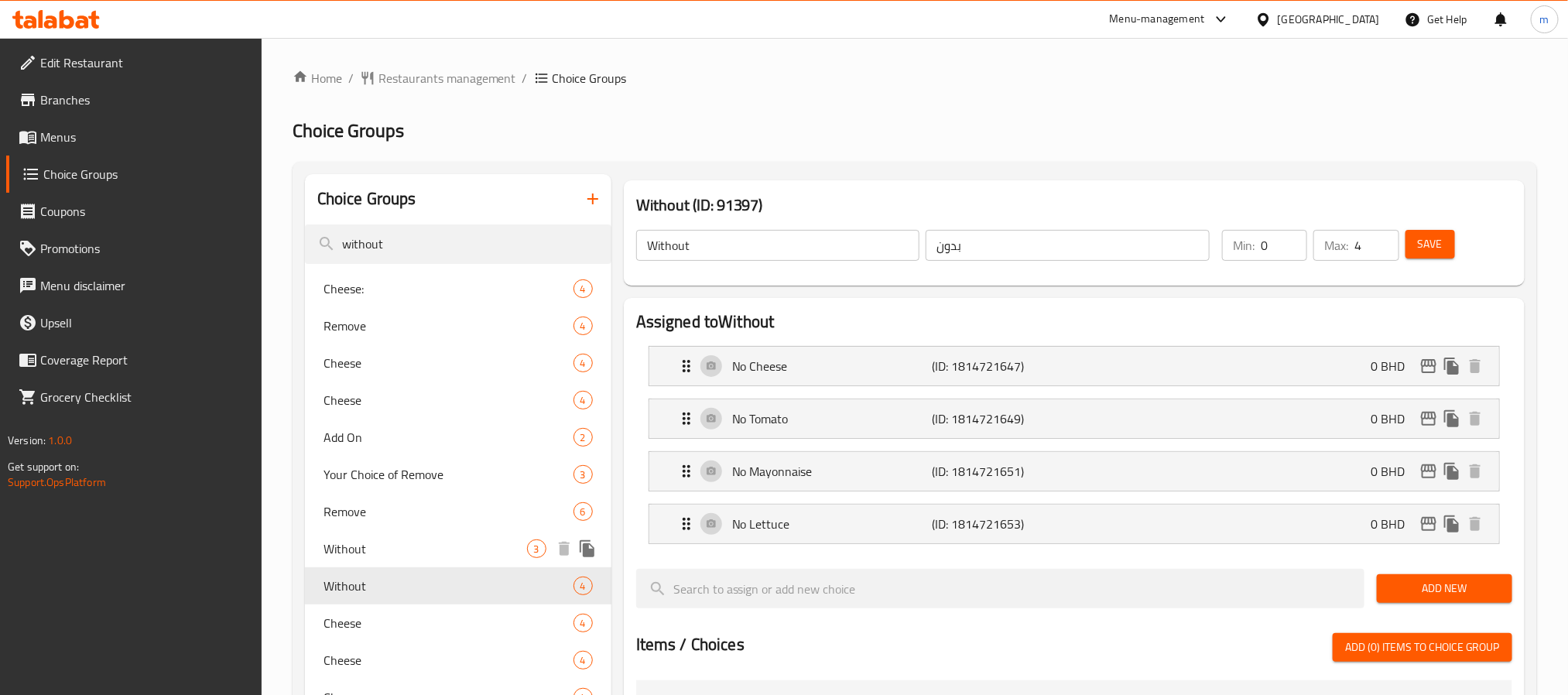
click at [369, 555] on span "Without" at bounding box center [425, 549] width 203 height 19
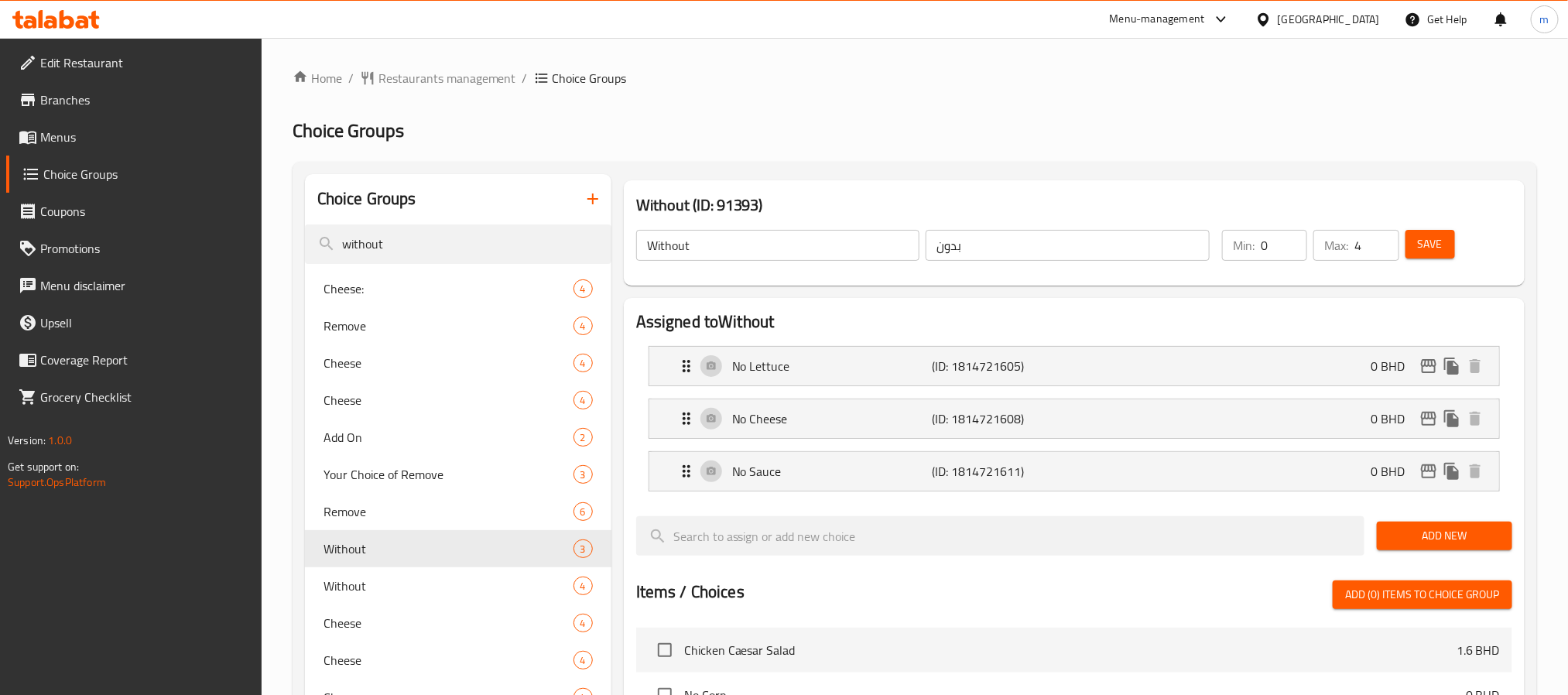
type input "3"
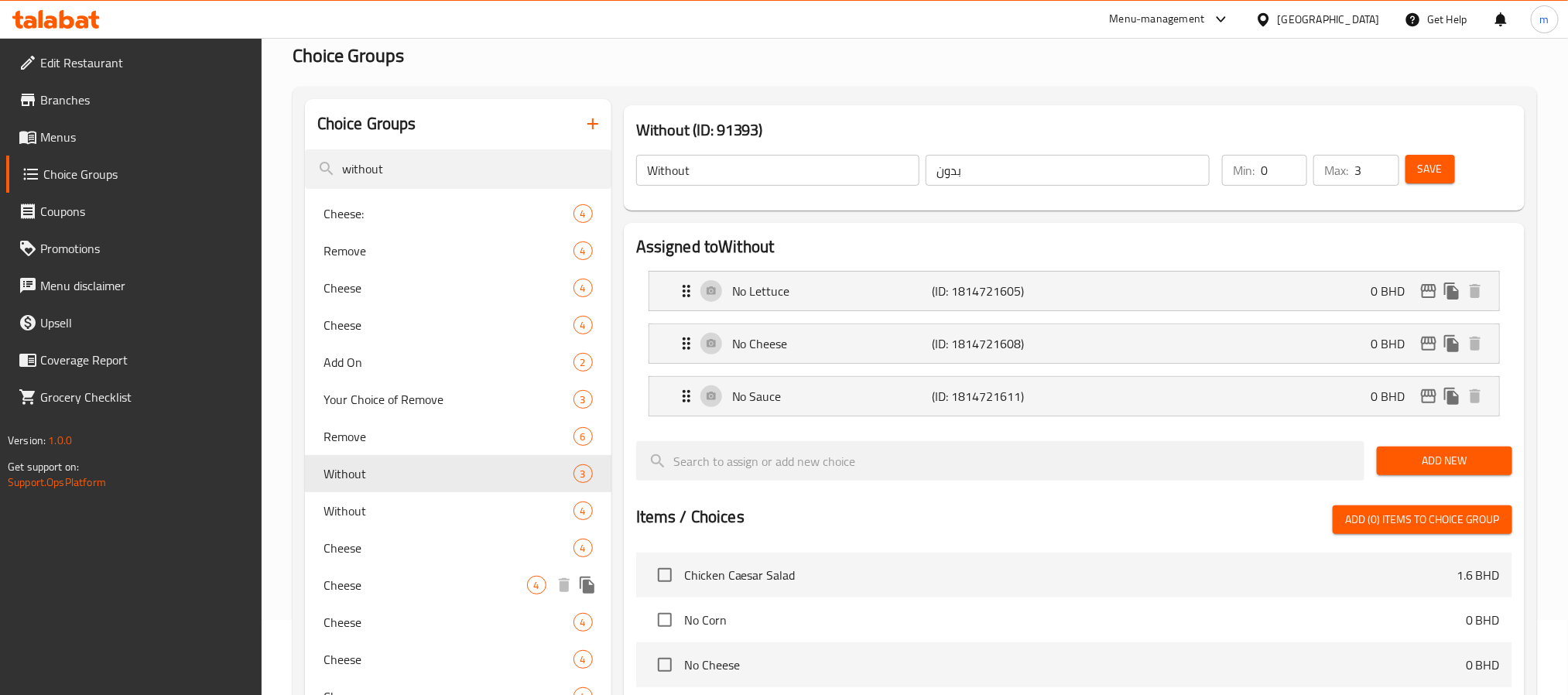
scroll to position [117, 0]
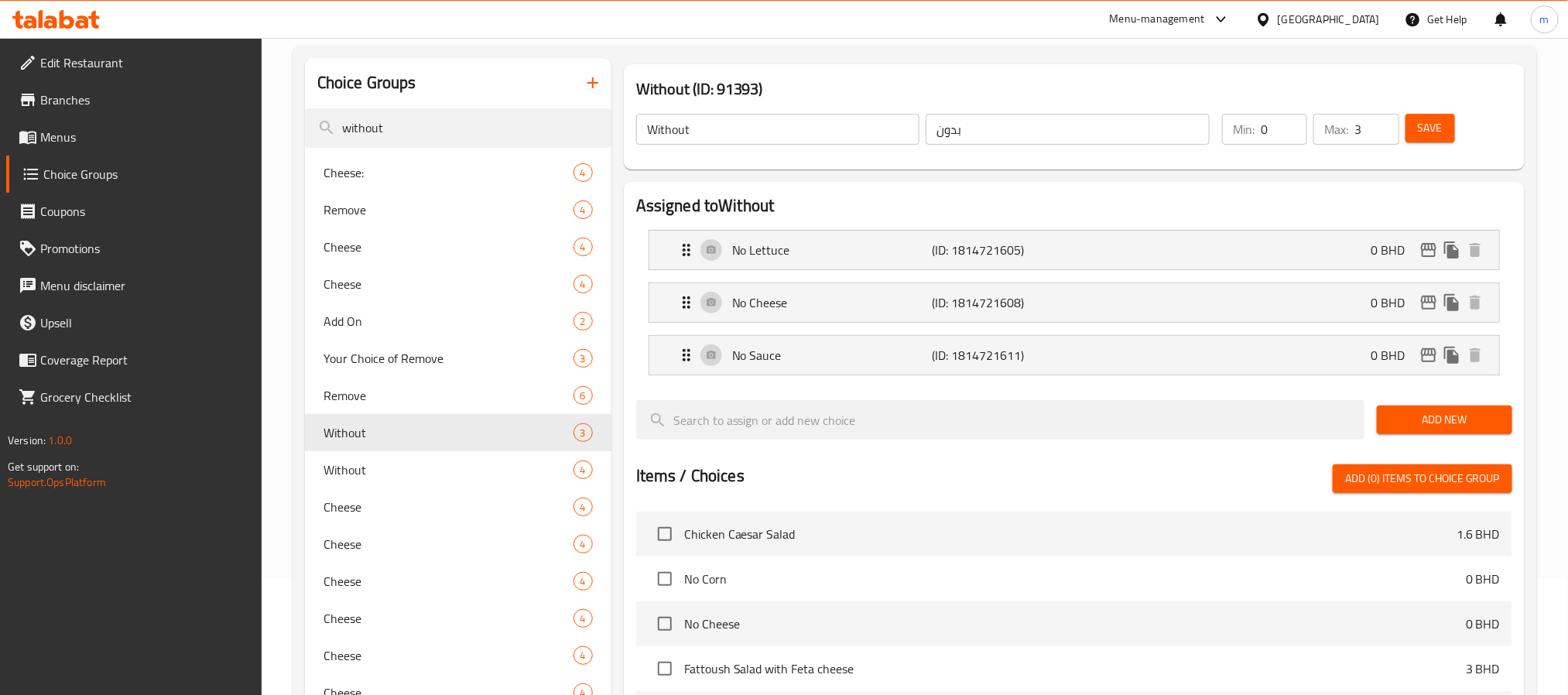
drag, startPoint x: 404, startPoint y: 123, endPoint x: 297, endPoint y: 126, distance: 107.0
click at [297, 126] on div "Choice Groups without Cheese: 4 Remove 4 Cheese 4 Cheese 4 Add On 2 Your Choice…" at bounding box center [915, 554] width 1245 height 1017
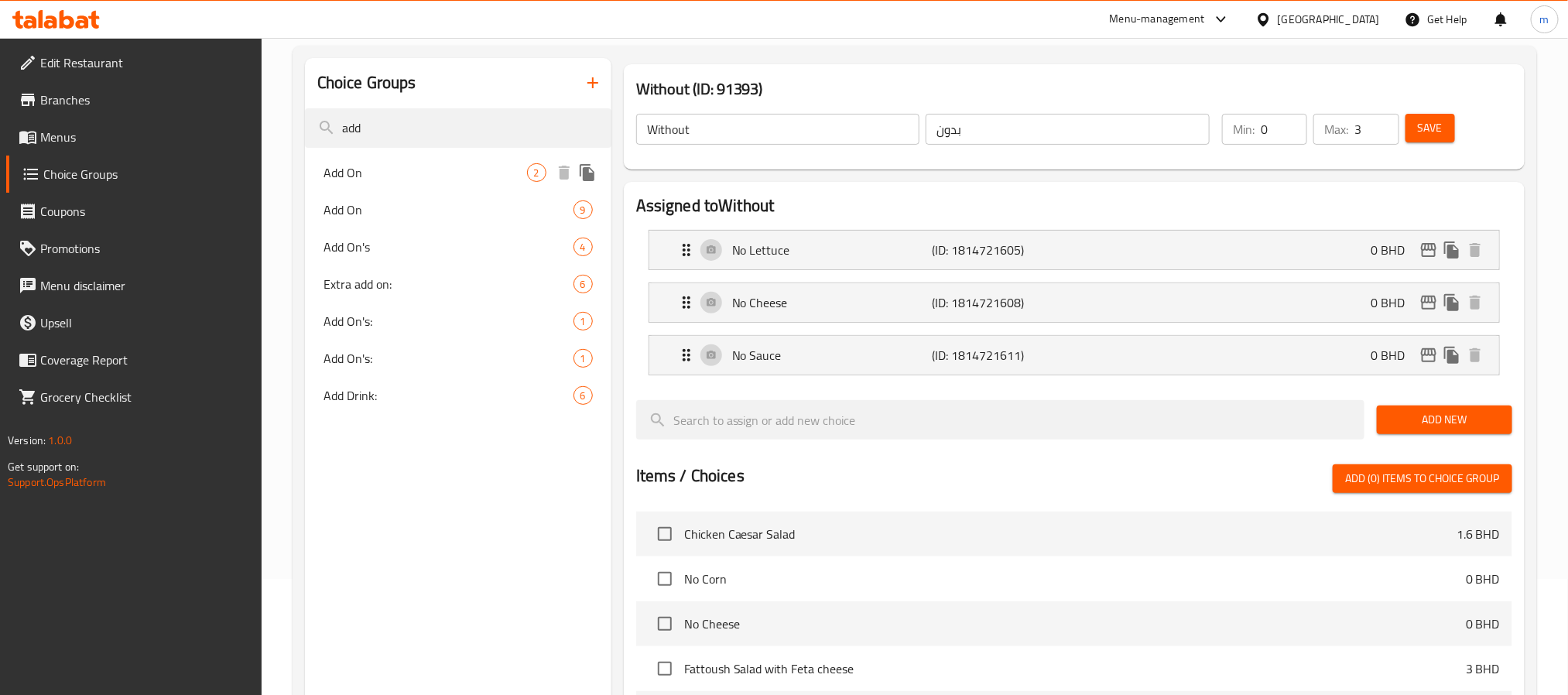
type input "add"
click at [432, 172] on span "Add On" at bounding box center [425, 172] width 203 height 19
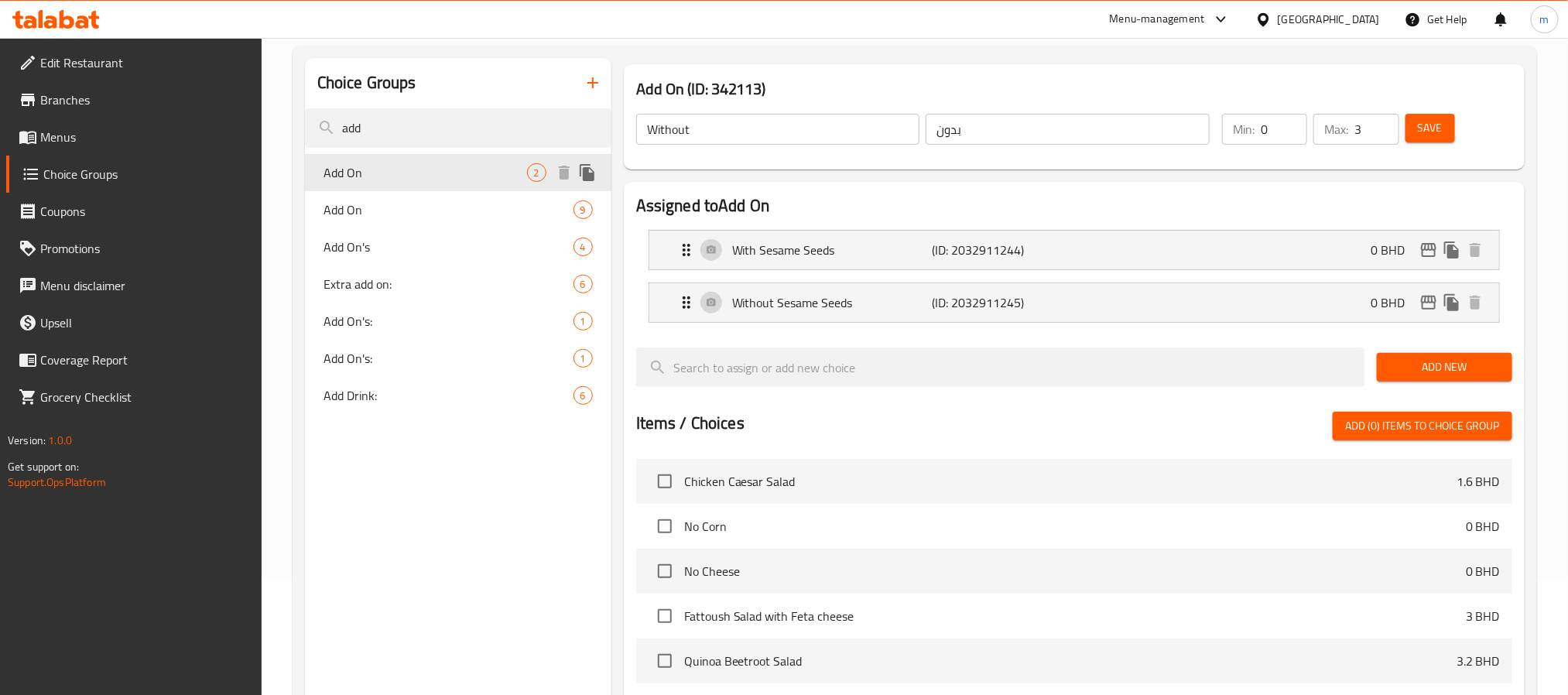
type input "Add On"
type input "اضافه"
type input "2"
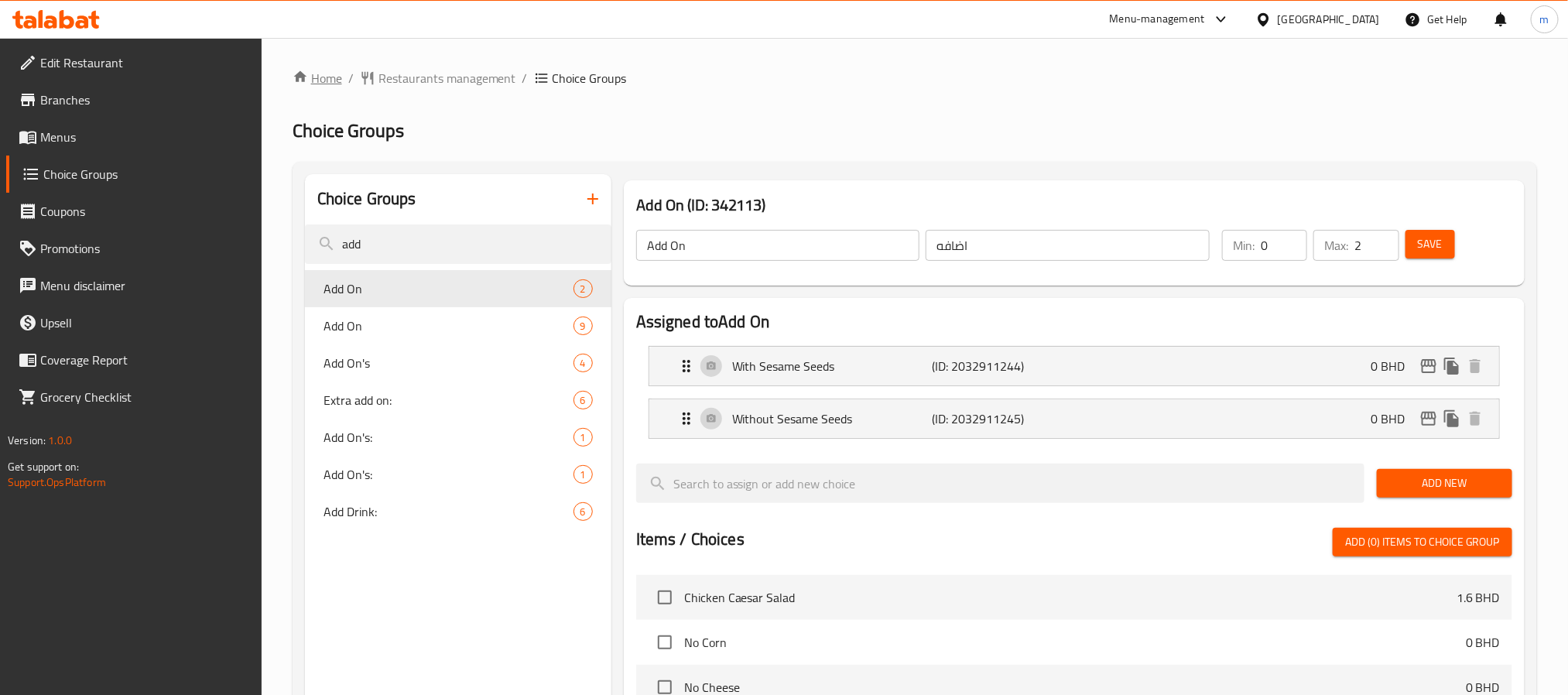
click at [335, 82] on link "Home" at bounding box center [318, 78] width 49 height 19
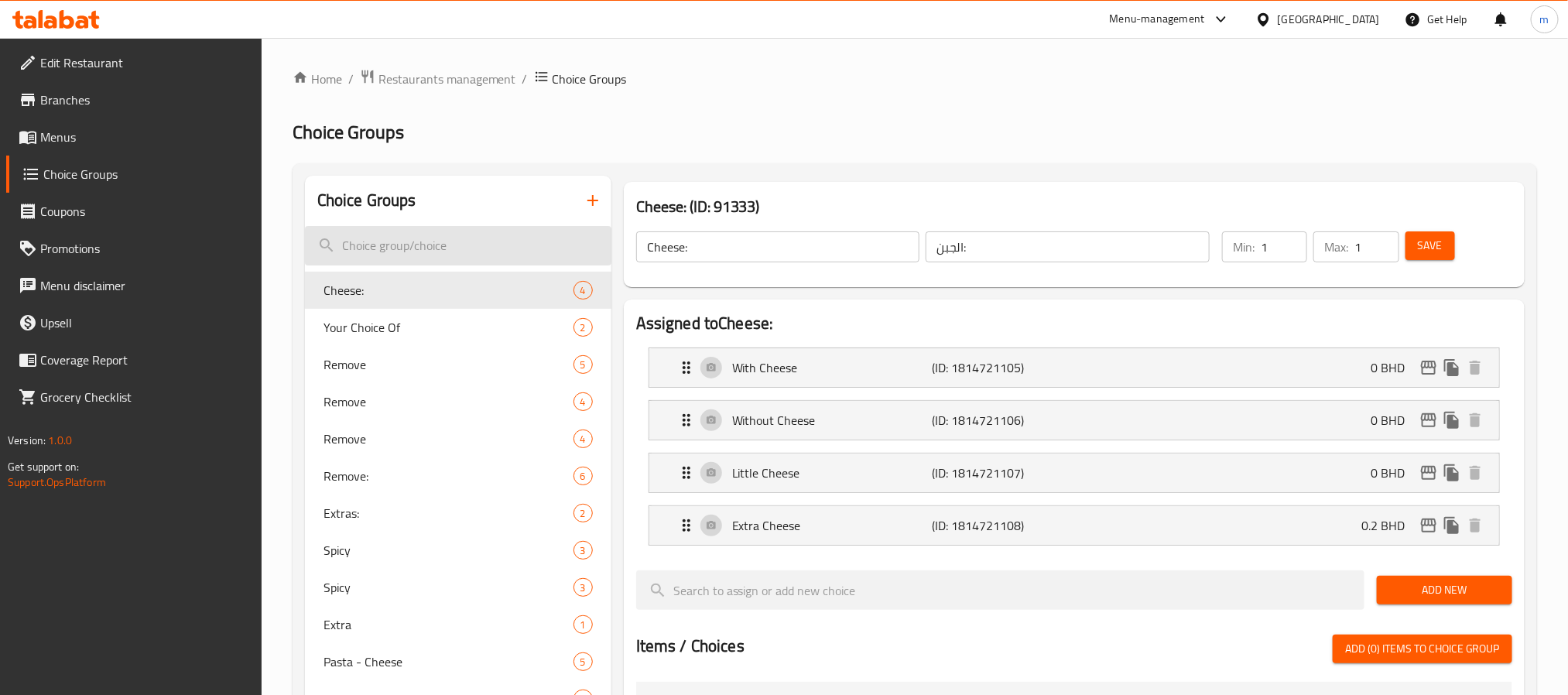
click at [416, 247] on input "search" at bounding box center [459, 245] width 307 height 39
click at [328, 79] on link "Home" at bounding box center [318, 79] width 49 height 19
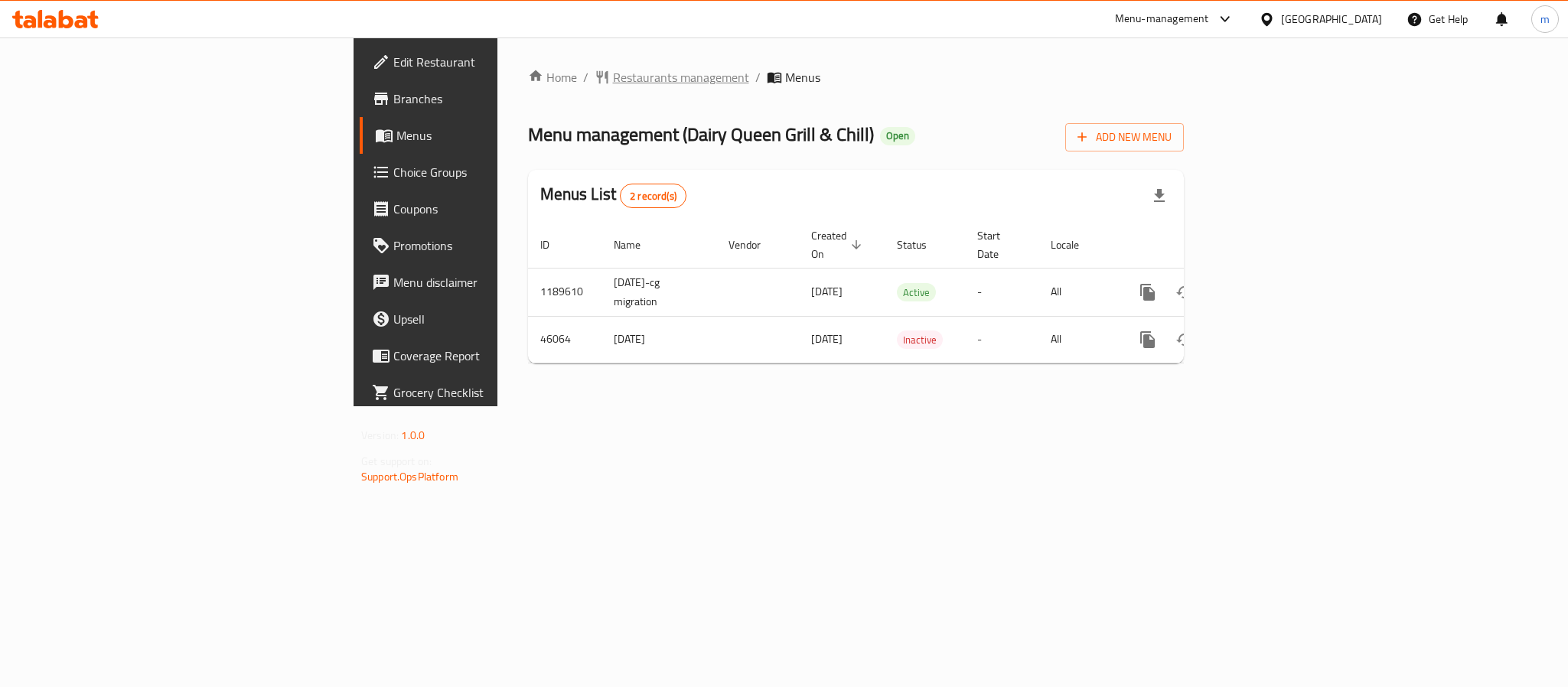
click at [613, 74] on span "Restaurants management" at bounding box center [681, 77] width 136 height 19
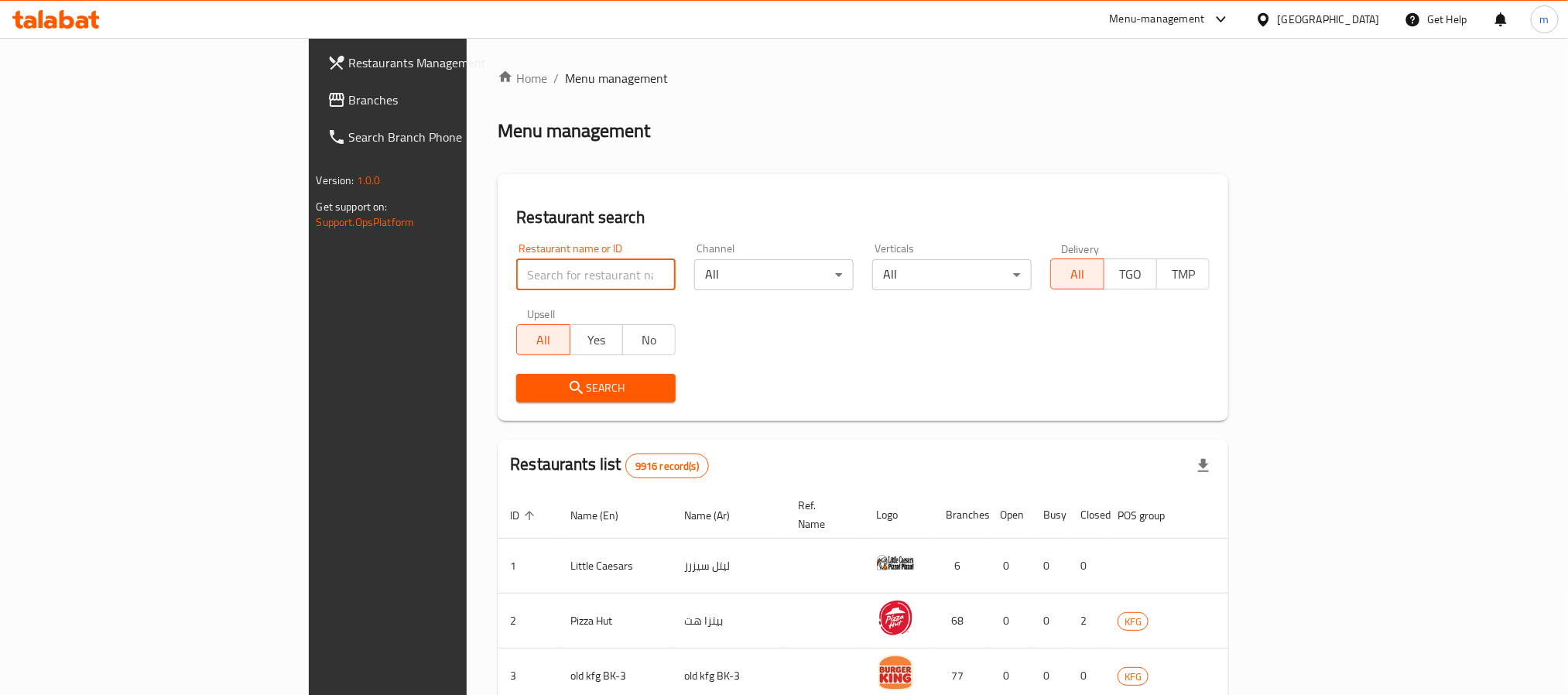
click at [516, 266] on input "search" at bounding box center [596, 275] width 159 height 31
paste input "23458"
type input "23458"
click at [528, 392] on span "Search" at bounding box center [596, 388] width 135 height 20
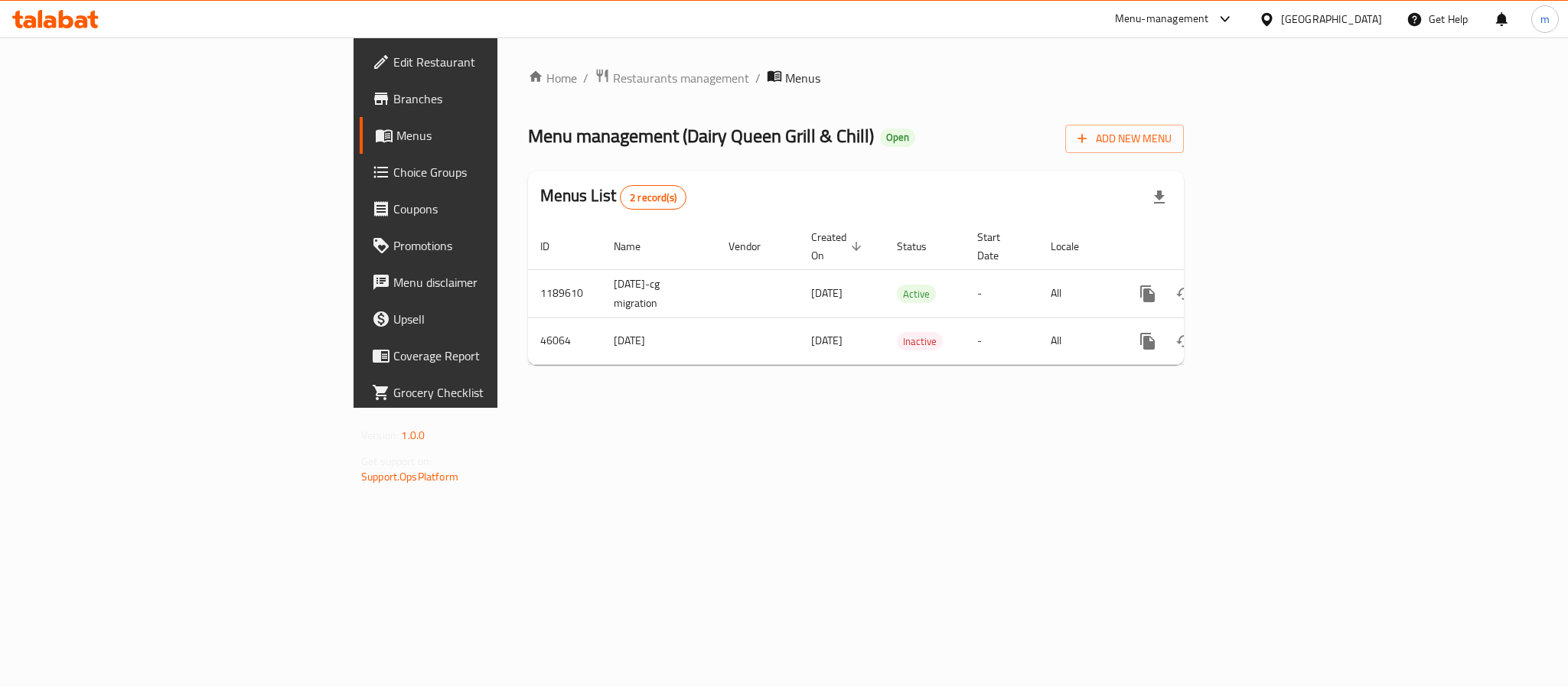
click at [393, 168] on span "Choice Groups" at bounding box center [498, 172] width 209 height 19
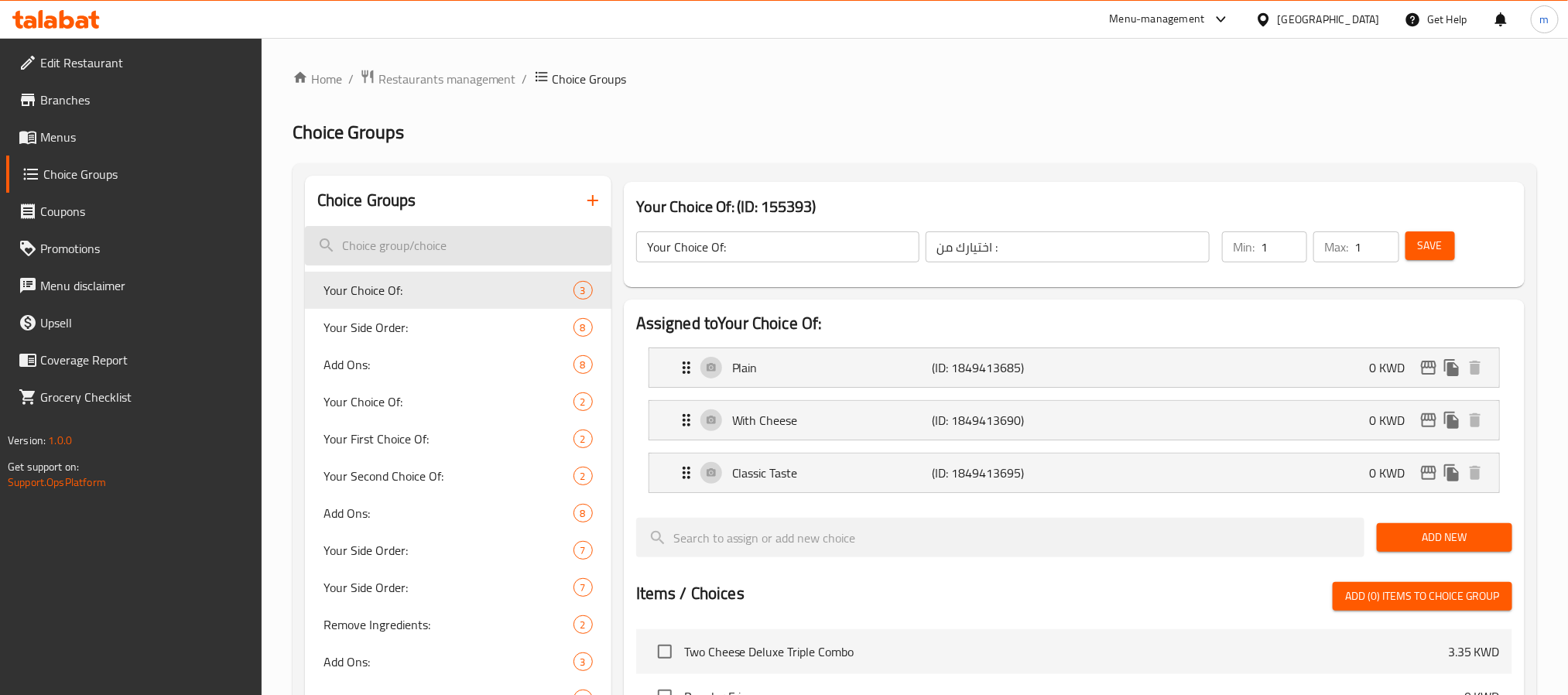
click at [437, 249] on input "search" at bounding box center [459, 245] width 307 height 39
paste input "Your Side Order:"
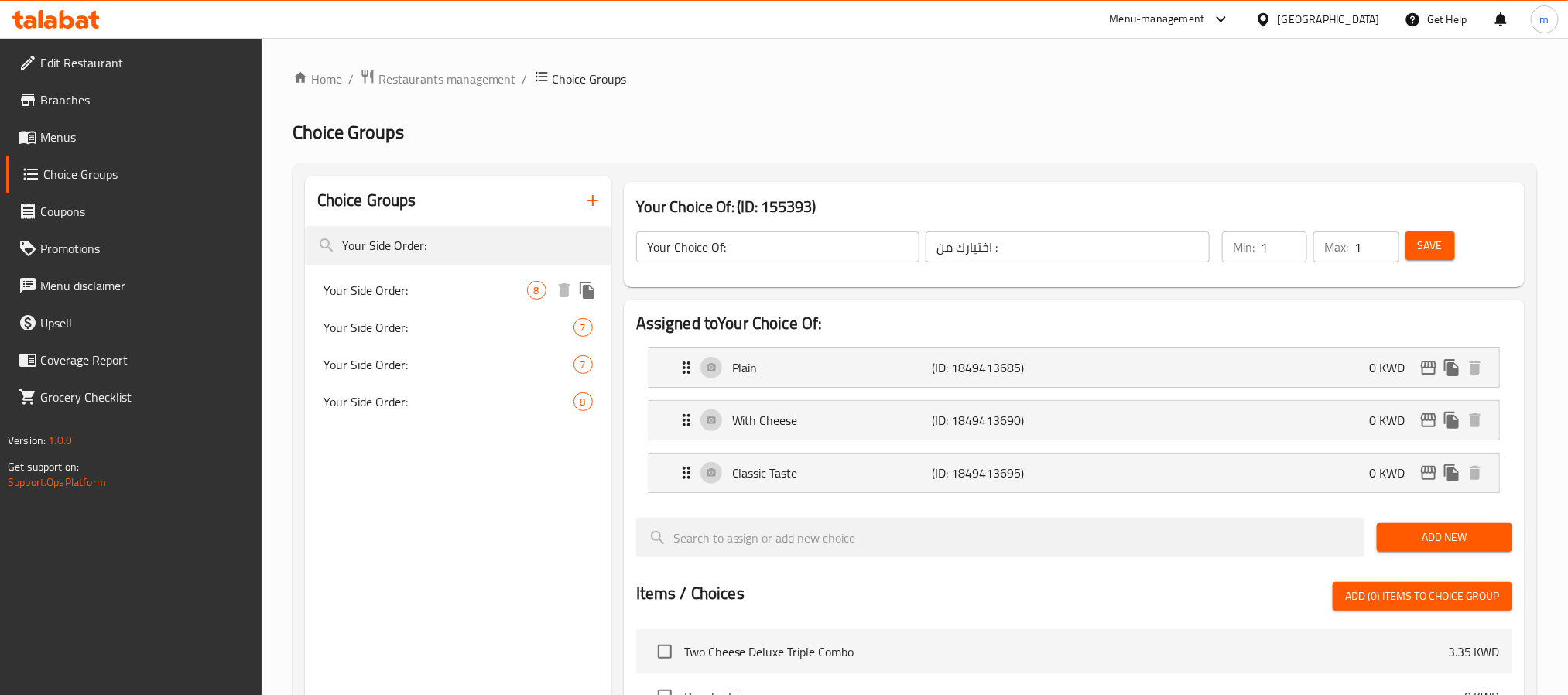
type input "Your Side Order:"
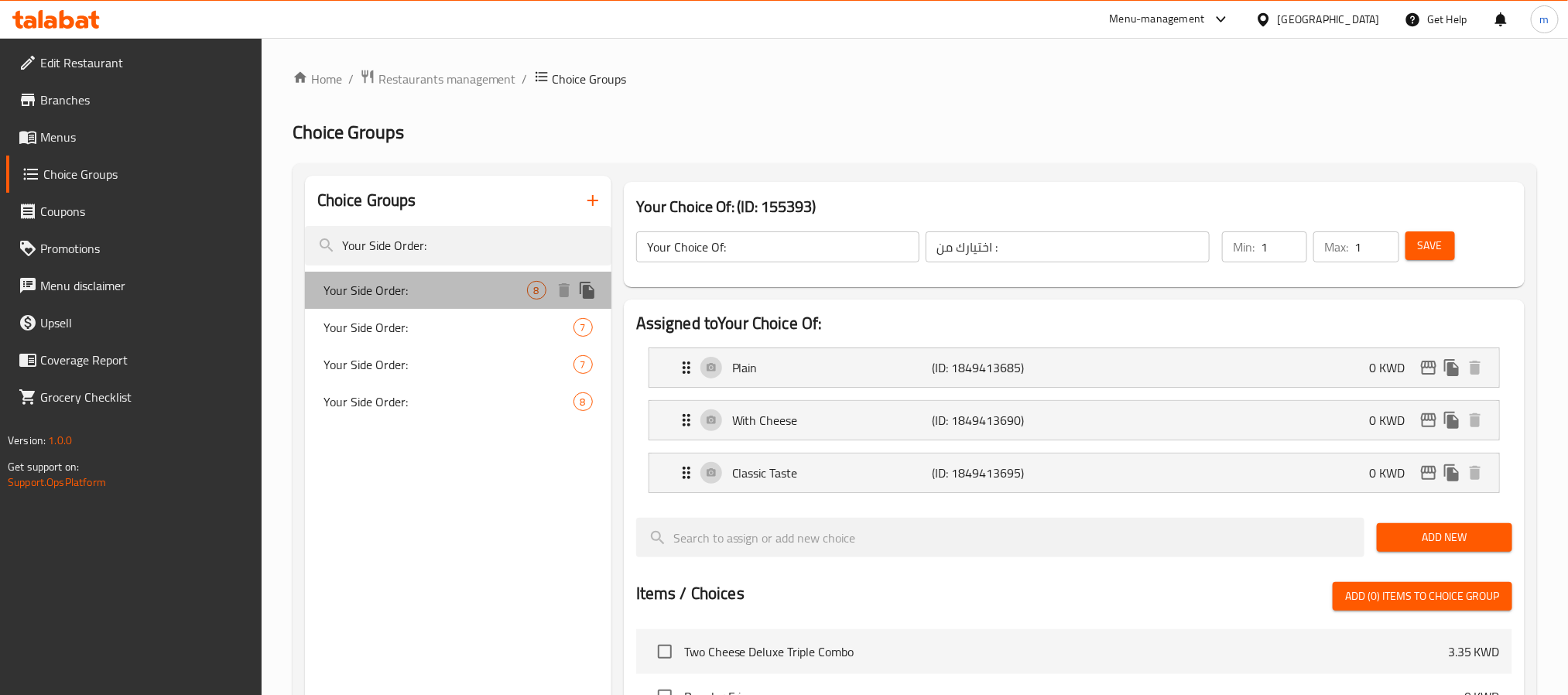
click at [386, 291] on span "Your Side Order:" at bounding box center [425, 290] width 203 height 19
type input "Your Side Order:"
type input "الطبق الجانبي:"
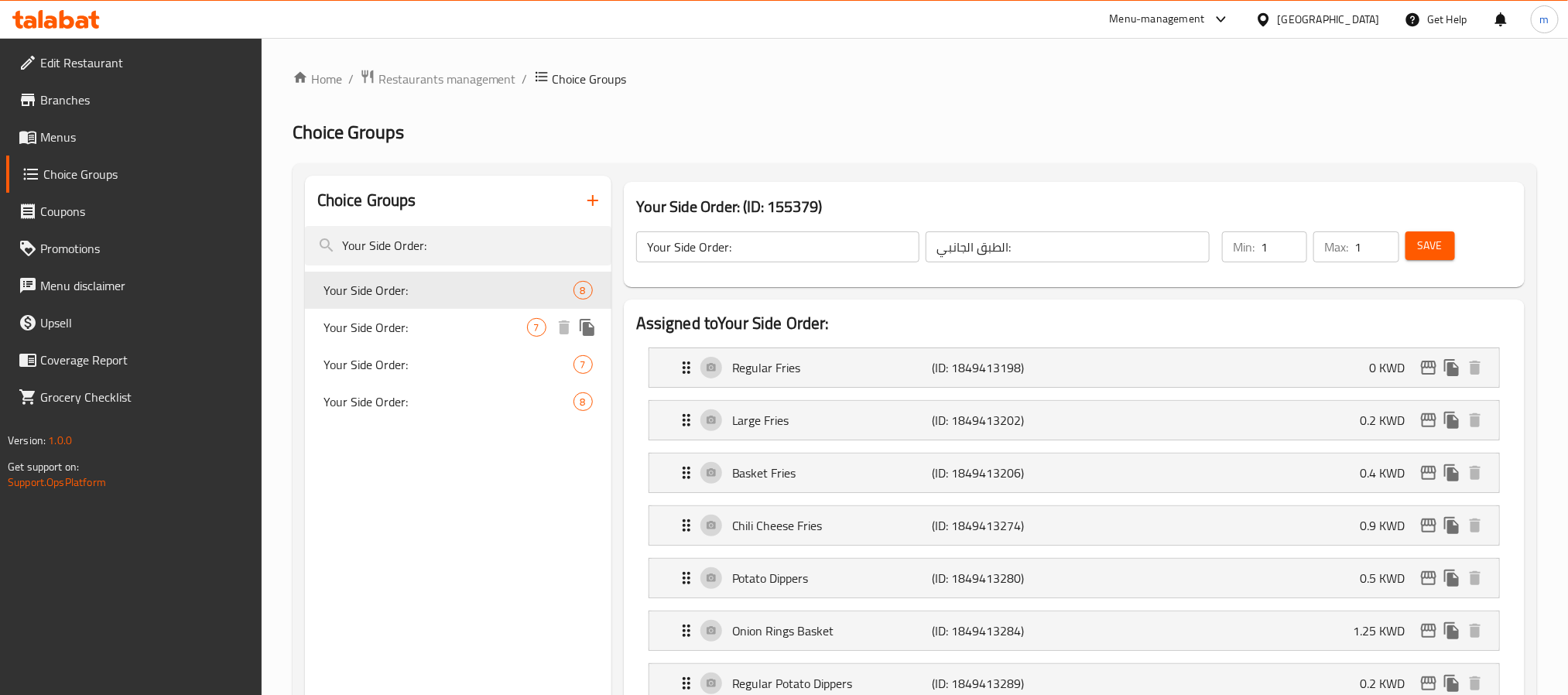
click at [393, 332] on span "Your Side Order:" at bounding box center [425, 327] width 203 height 19
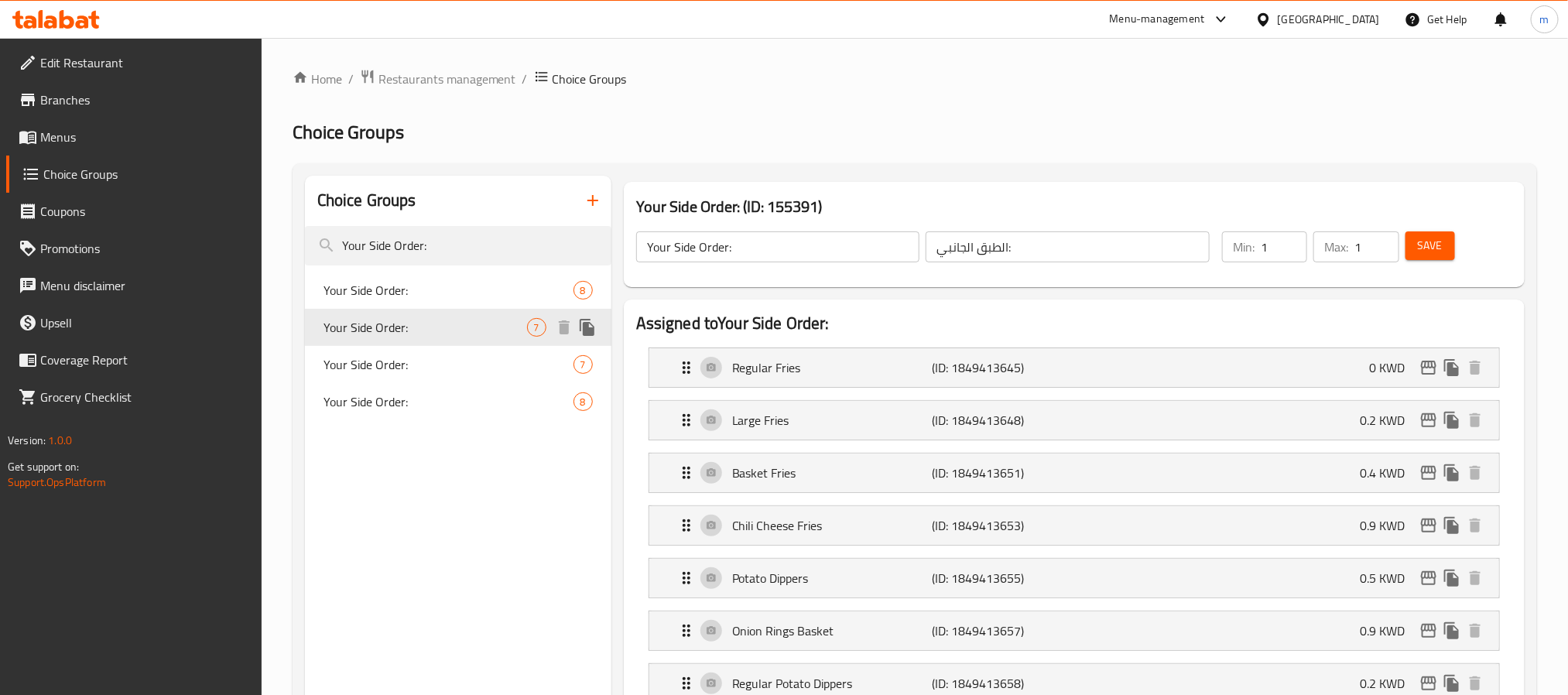
scroll to position [117, 0]
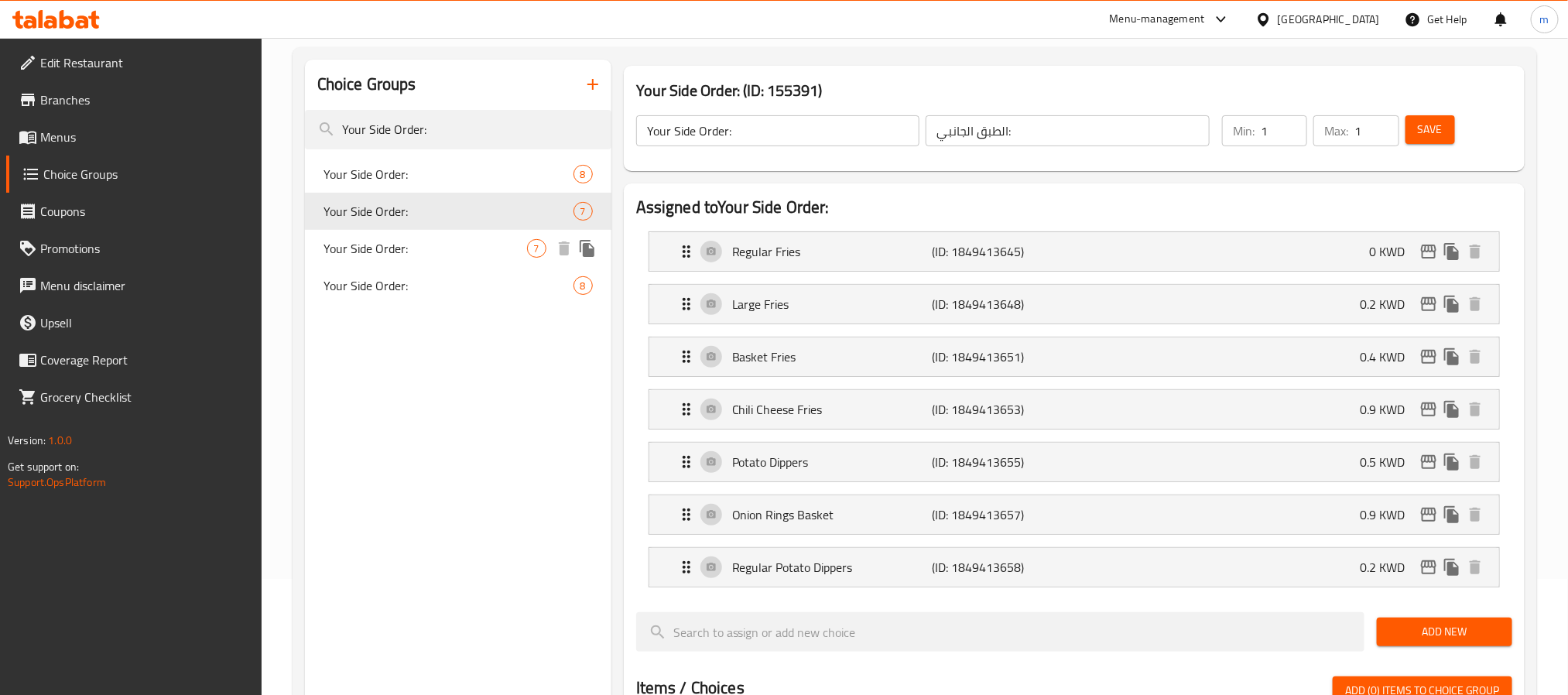
click at [414, 249] on span "Your Side Order:" at bounding box center [425, 249] width 203 height 19
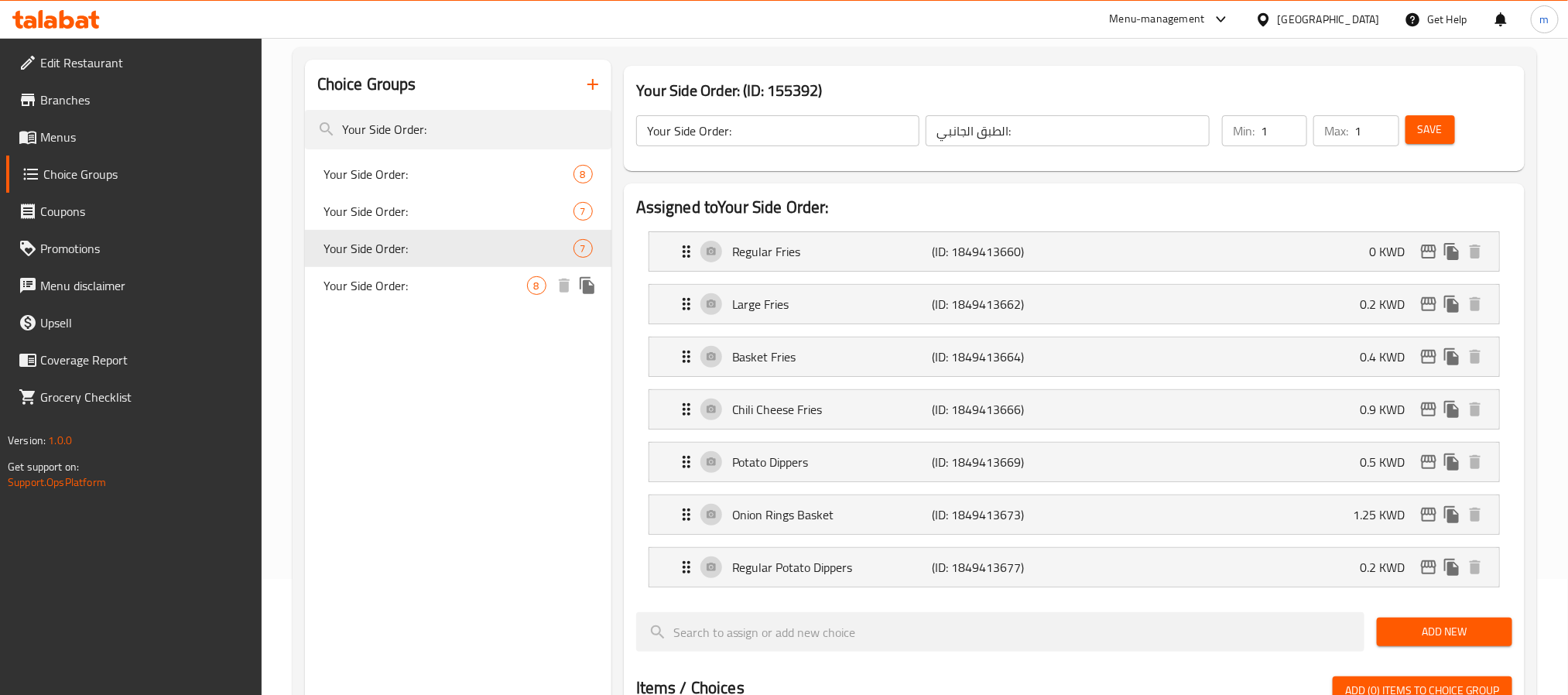
click at [391, 281] on span "Your Side Order:" at bounding box center [425, 286] width 203 height 19
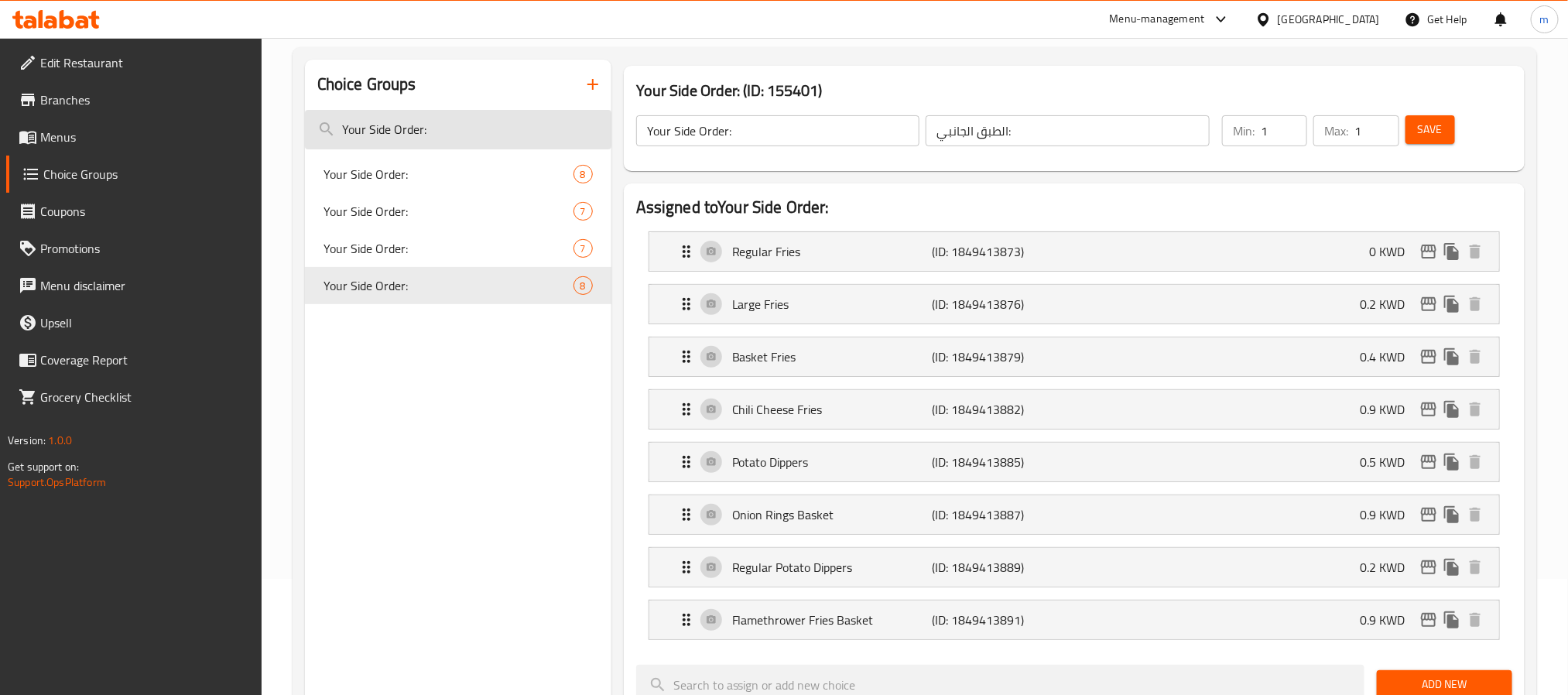
click at [397, 138] on input "Your Side Order:" at bounding box center [459, 130] width 307 height 39
paste input "Choice of Drink"
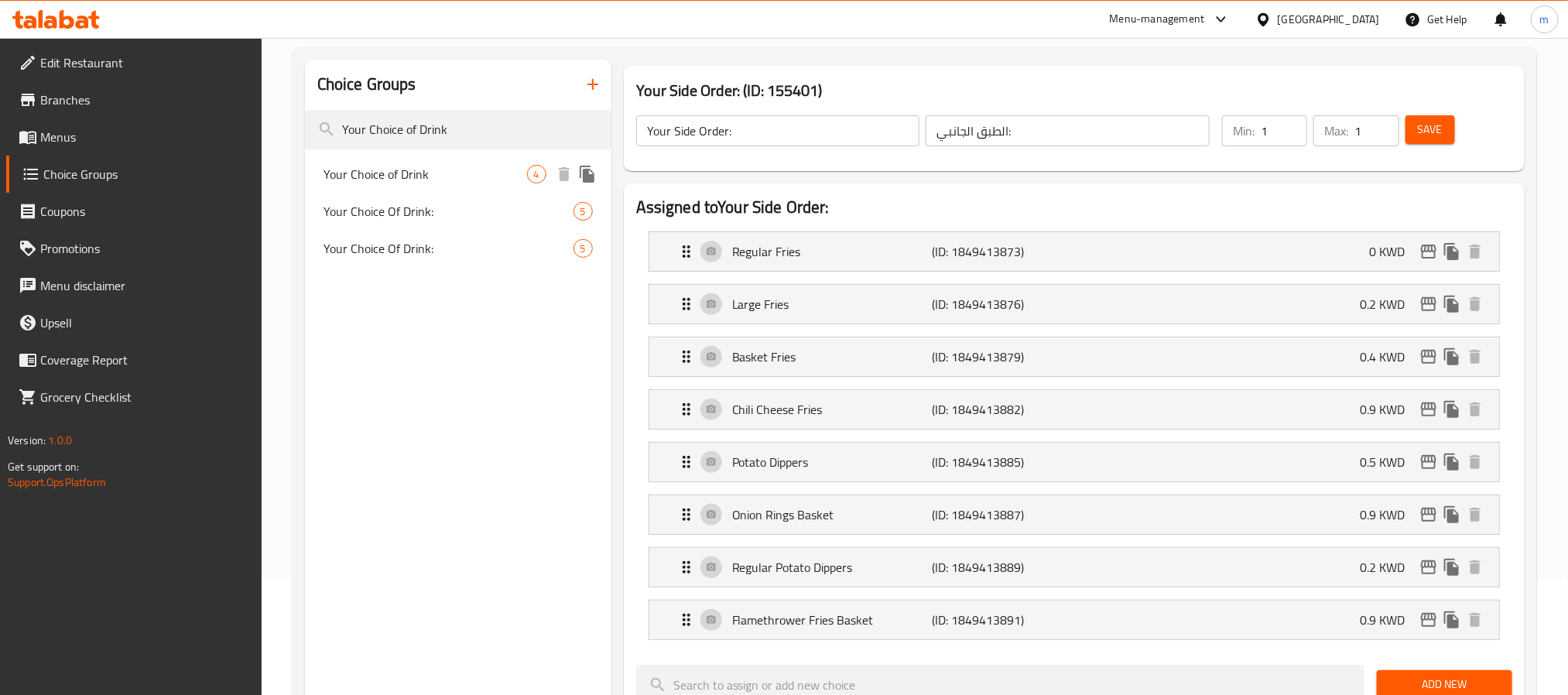
type input "Your Choice of Drink"
click at [404, 174] on span "Your Choice of Drink" at bounding box center [425, 174] width 203 height 19
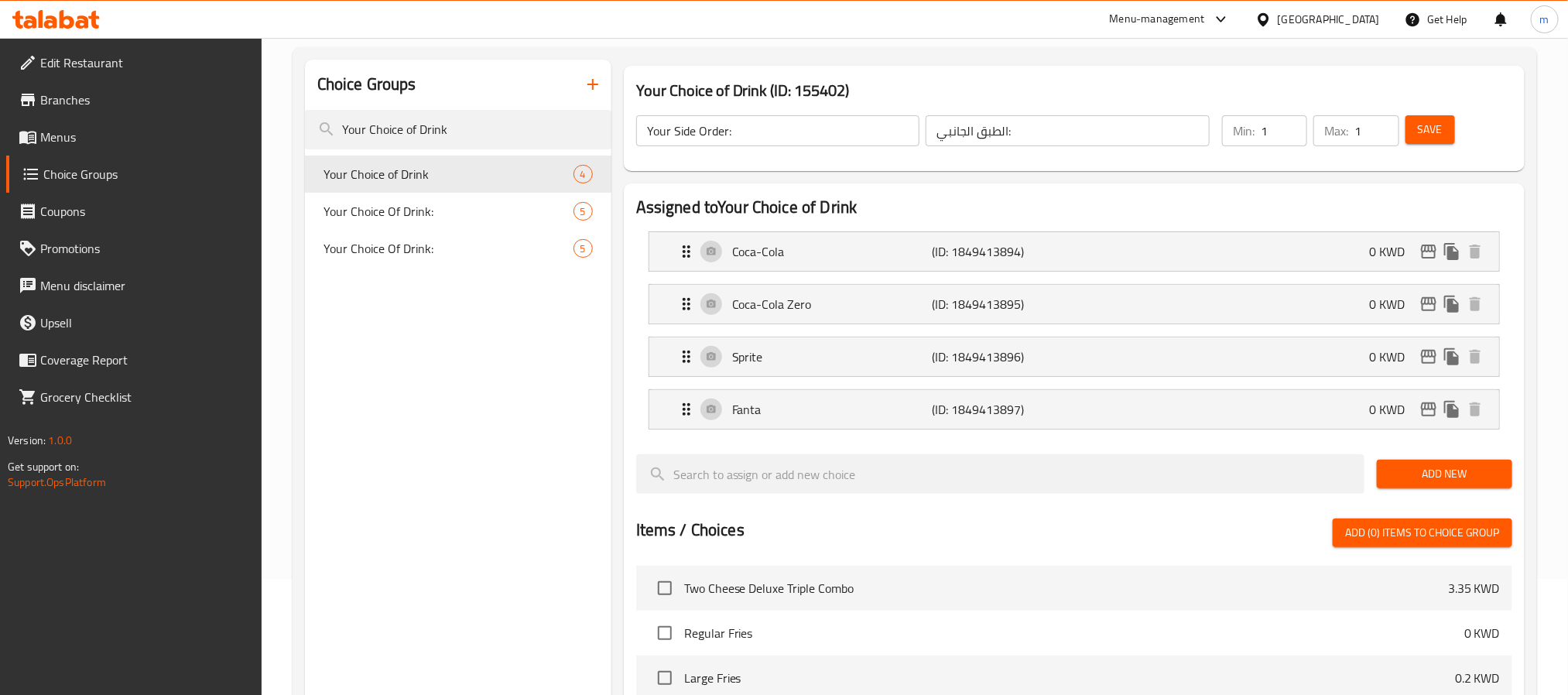
type input "Your Choice of Drink"
type input "اختيارك من المشروب"
click at [406, 126] on input "Your Choice of Drink" at bounding box center [459, 130] width 307 height 39
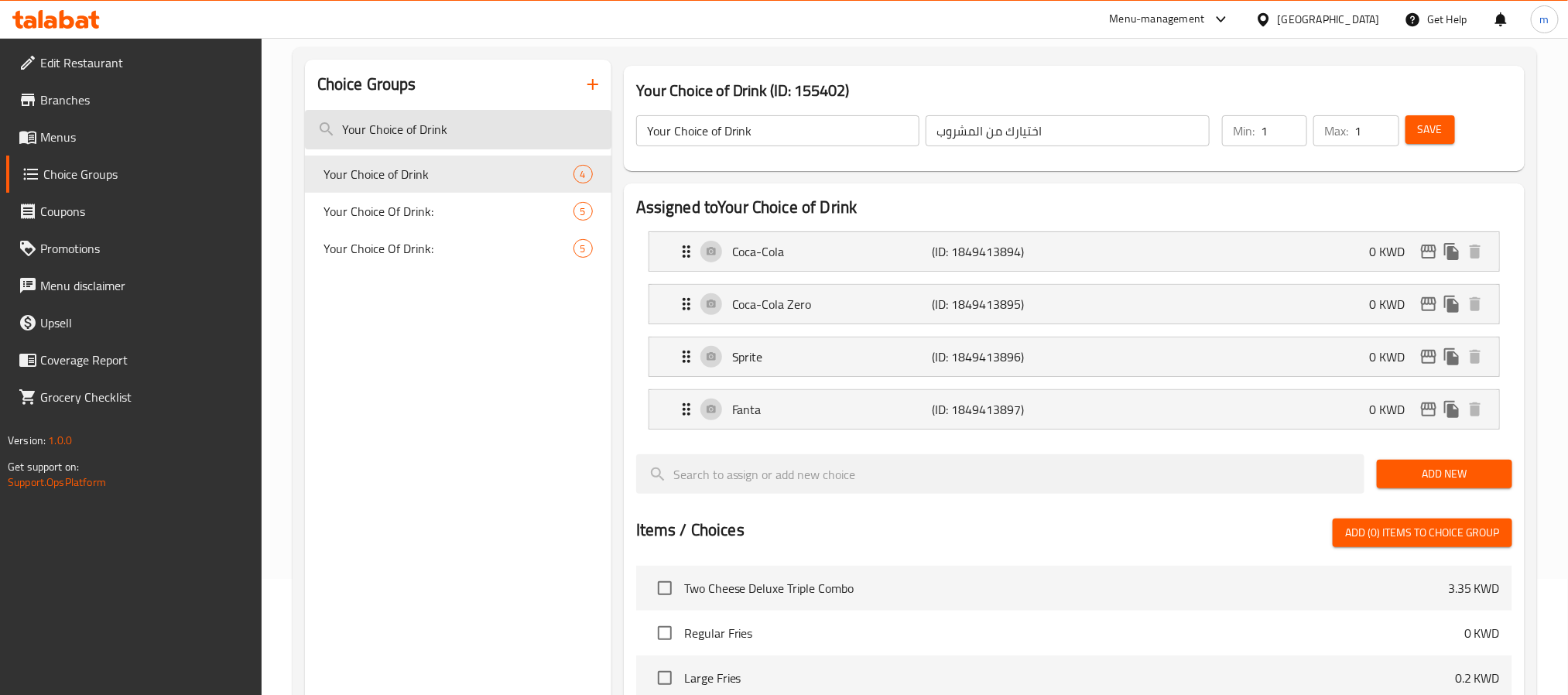
paste input "Add Ons:"
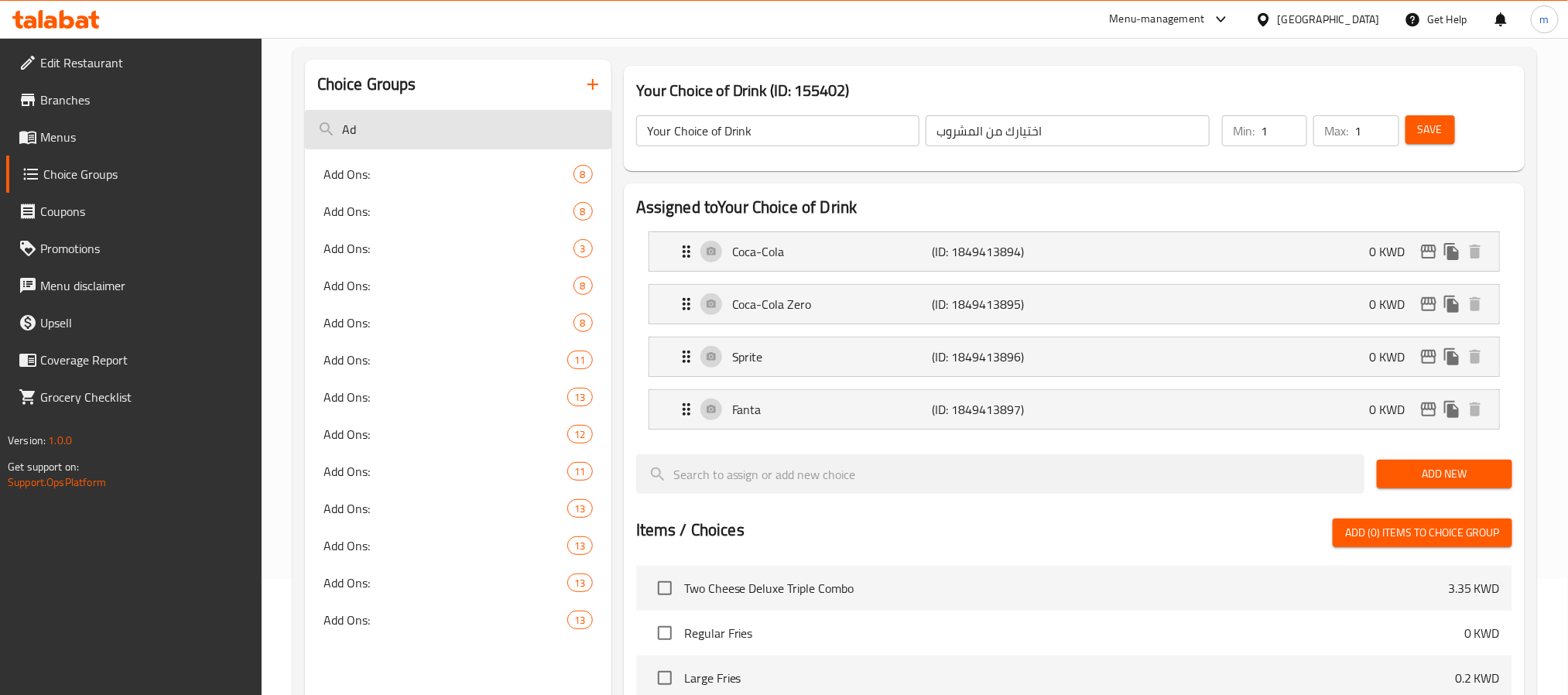
type input "A"
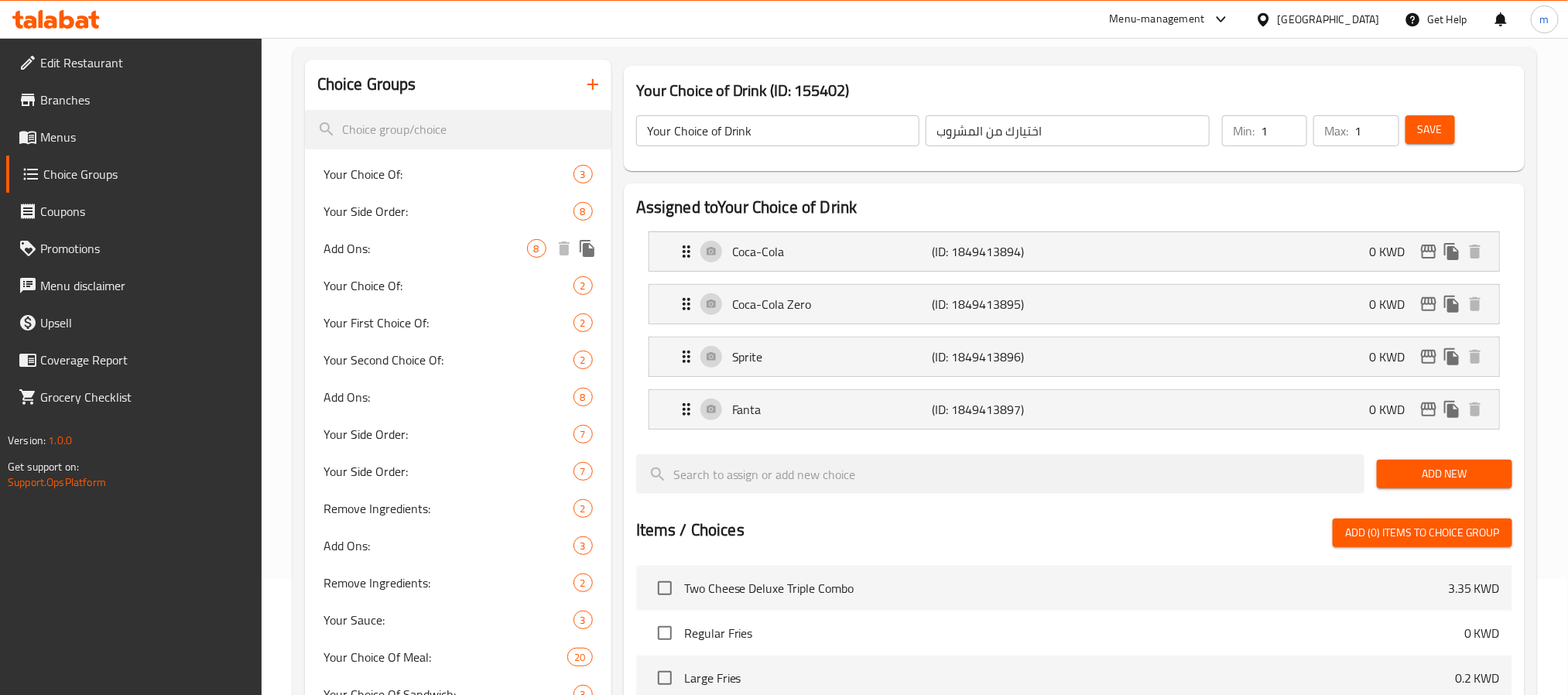
click at [416, 258] on div "Add Ons: 8" at bounding box center [459, 248] width 307 height 37
type input "Add Ons:"
type input "اضافات:"
type input "0"
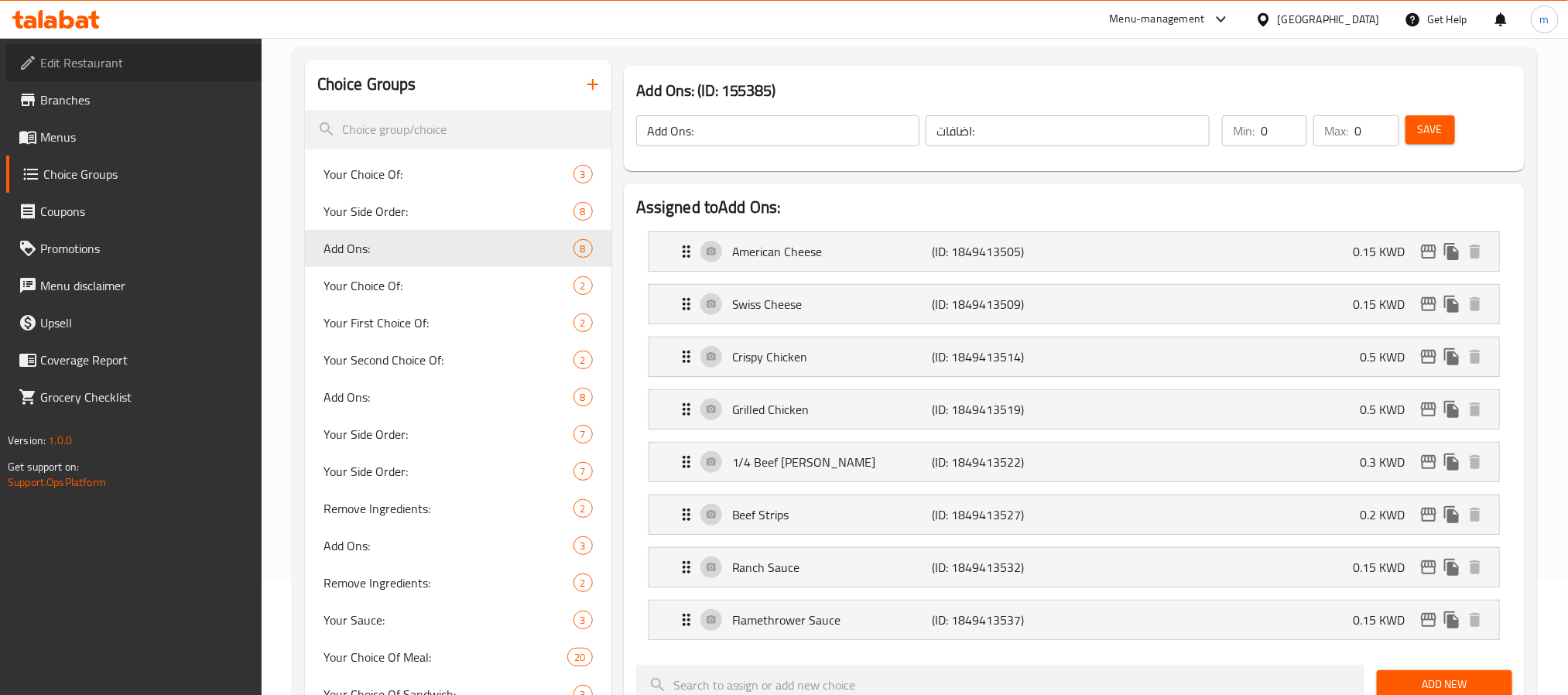
click at [130, 68] on span "Edit Restaurant" at bounding box center [144, 62] width 209 height 19
